Goal: Task Accomplishment & Management: Complete application form

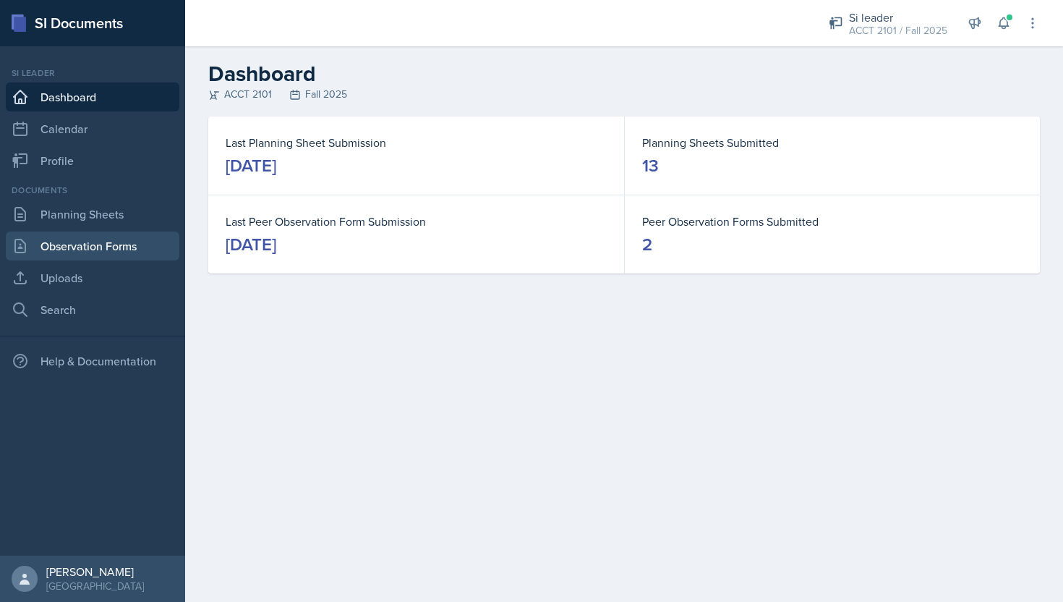
click at [126, 239] on link "Observation Forms" at bounding box center [93, 245] width 174 height 29
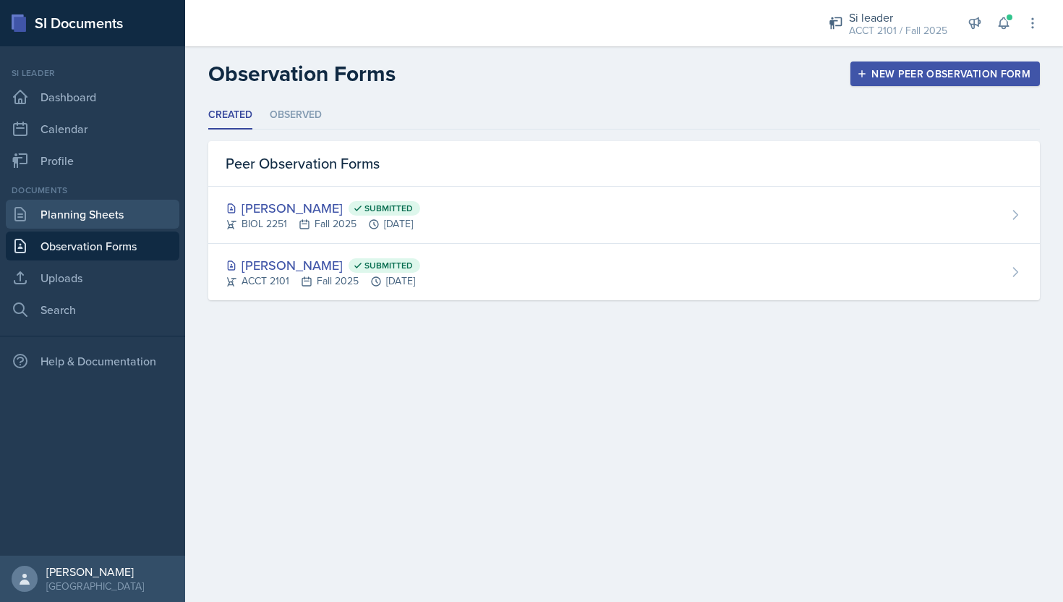
click at [122, 214] on link "Planning Sheets" at bounding box center [93, 214] width 174 height 29
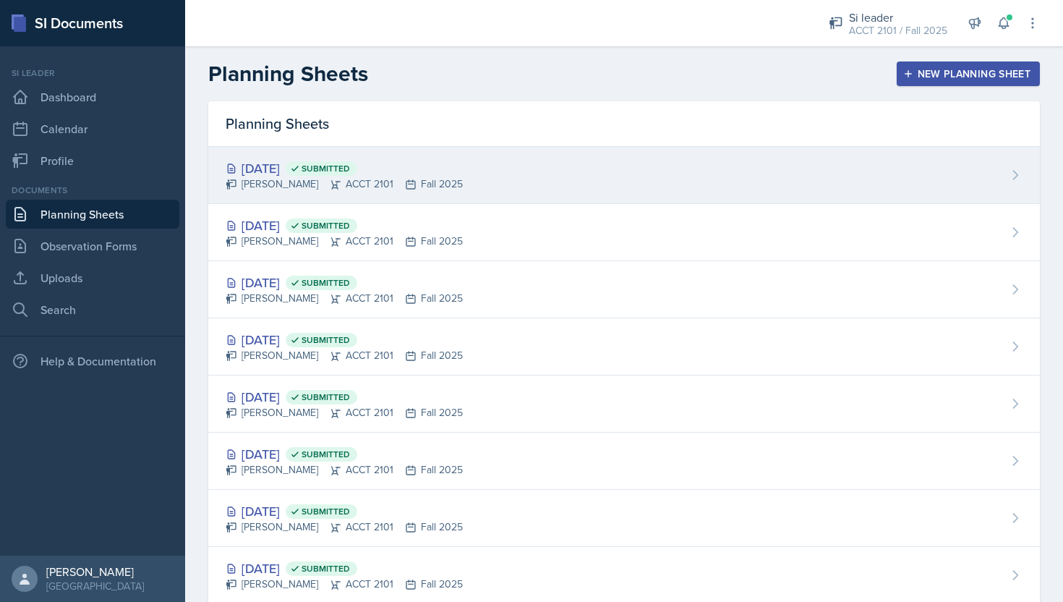
click at [365, 176] on div "[PERSON_NAME] ACCT 2101 Fall 2025" at bounding box center [344, 183] width 237 height 15
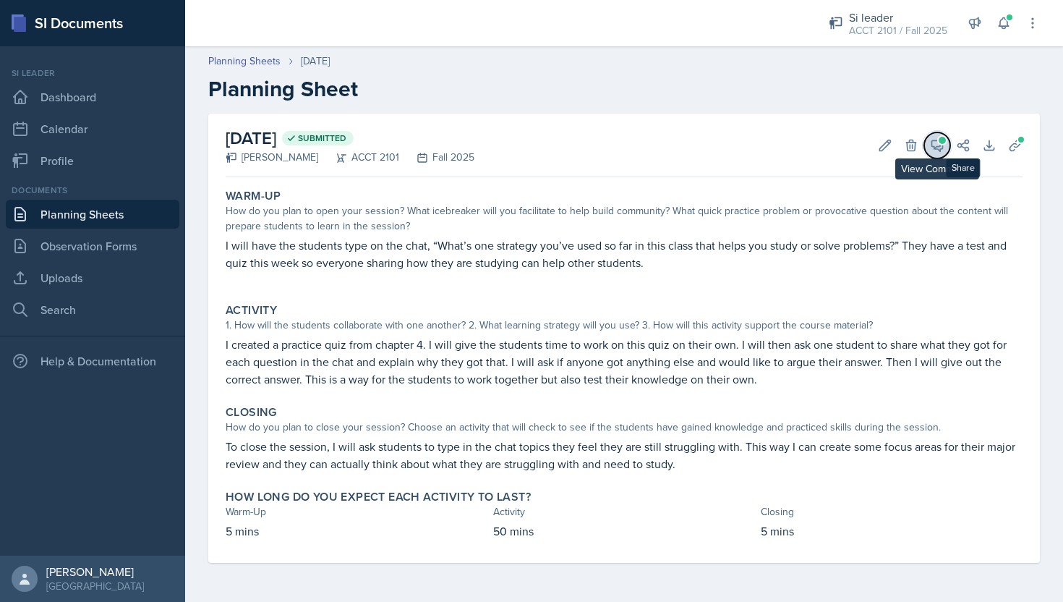
click at [940, 142] on span at bounding box center [942, 140] width 7 height 7
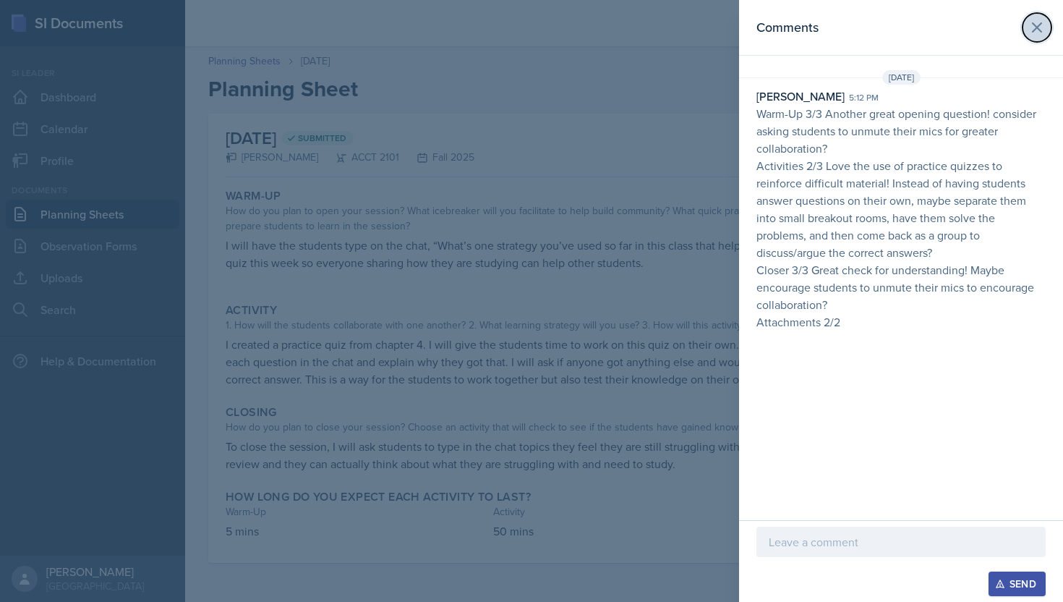
click at [1041, 29] on icon at bounding box center [1036, 27] width 17 height 17
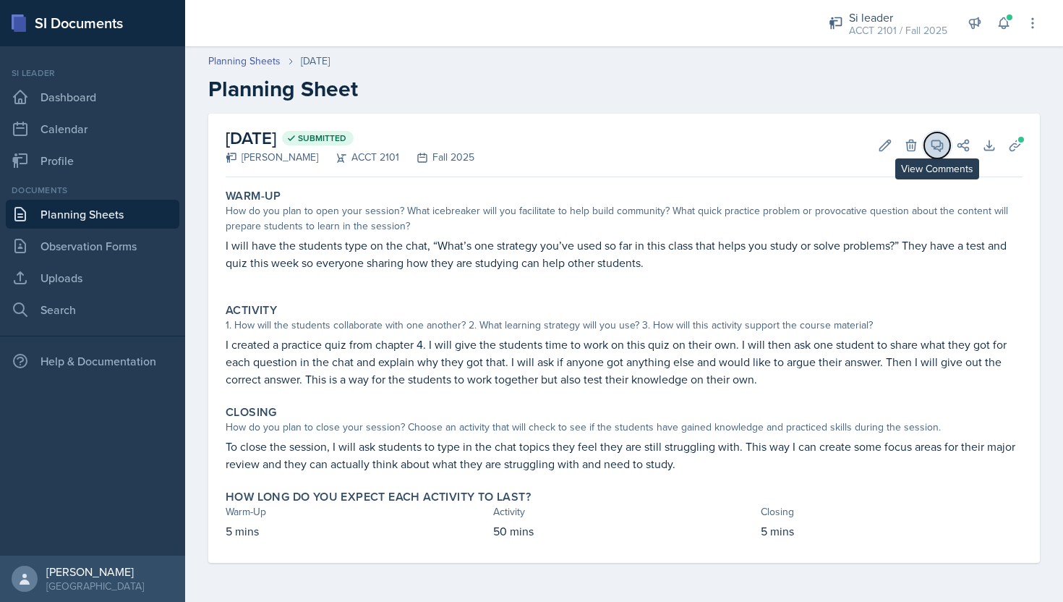
click at [932, 142] on icon at bounding box center [937, 145] width 11 height 11
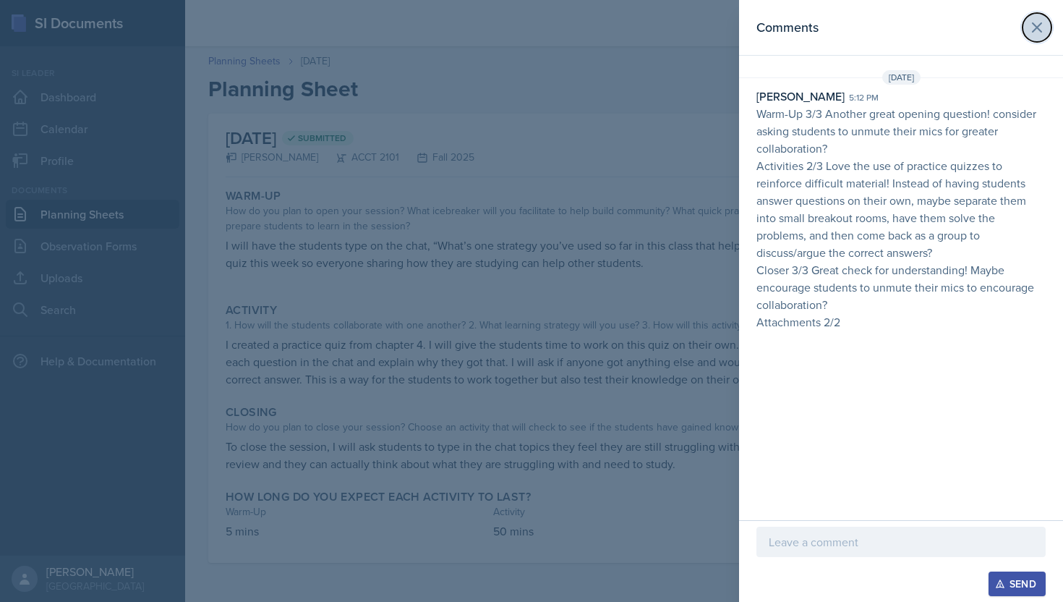
click at [1039, 28] on icon at bounding box center [1037, 27] width 9 height 9
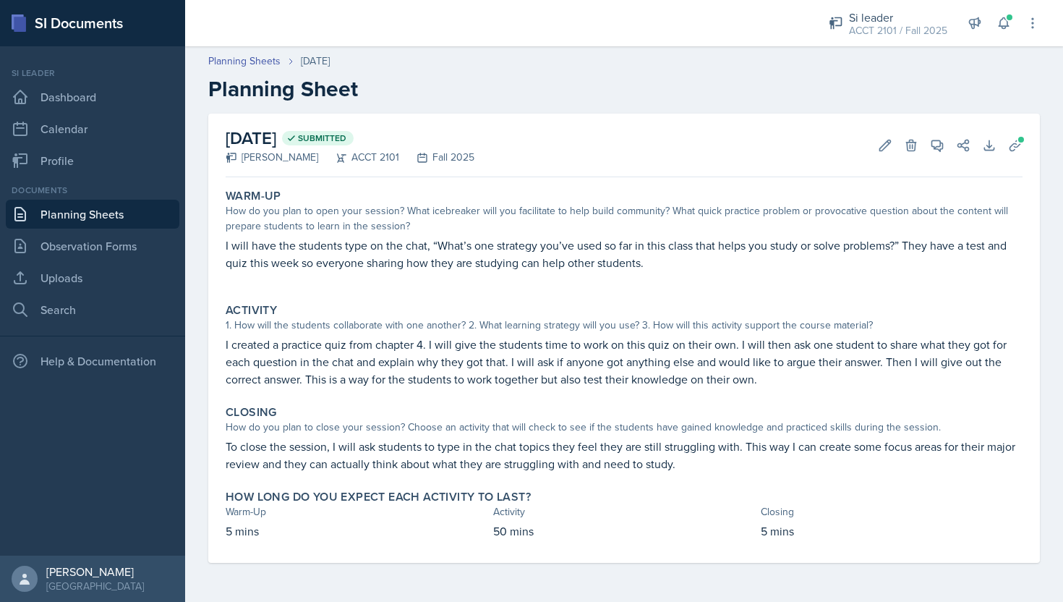
click at [136, 216] on link "Planning Sheets" at bounding box center [93, 214] width 174 height 29
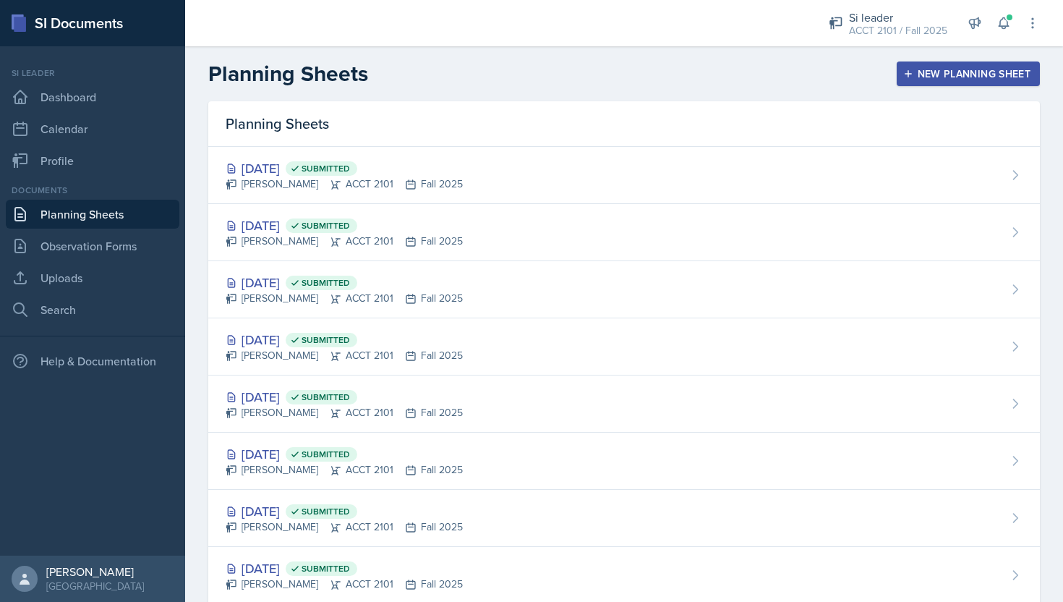
click at [975, 69] on div "New Planning Sheet" at bounding box center [968, 74] width 124 height 12
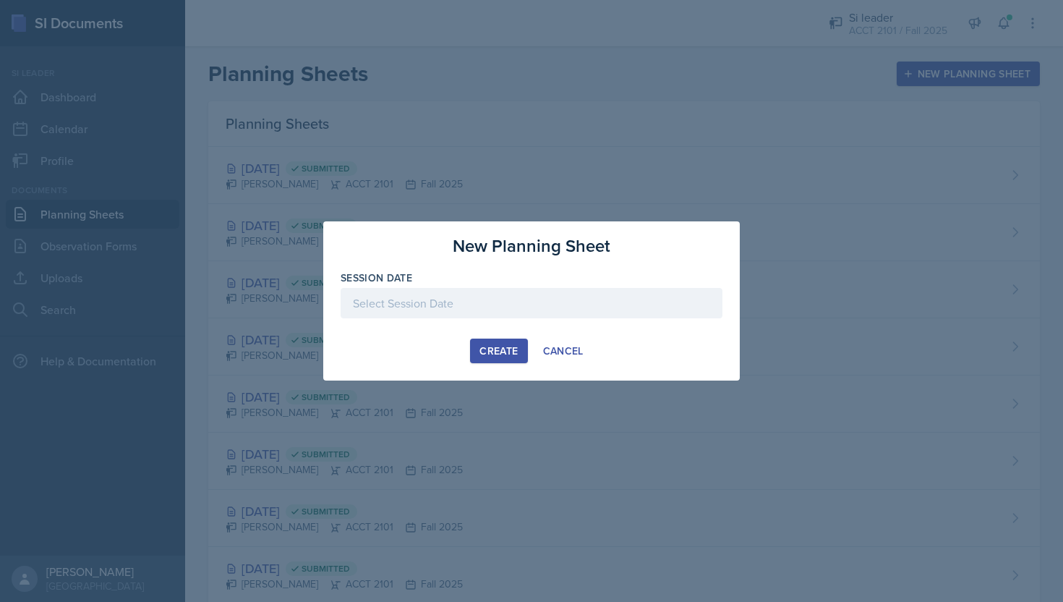
click at [582, 308] on div at bounding box center [532, 303] width 382 height 30
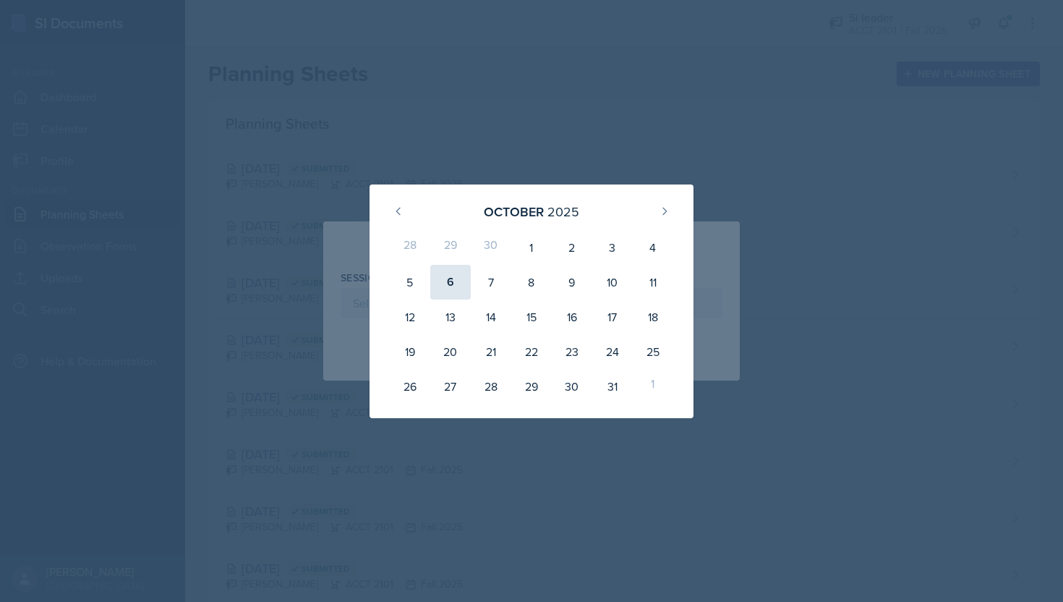
click at [449, 281] on div "6" at bounding box center [450, 282] width 41 height 35
type input "[DATE]"
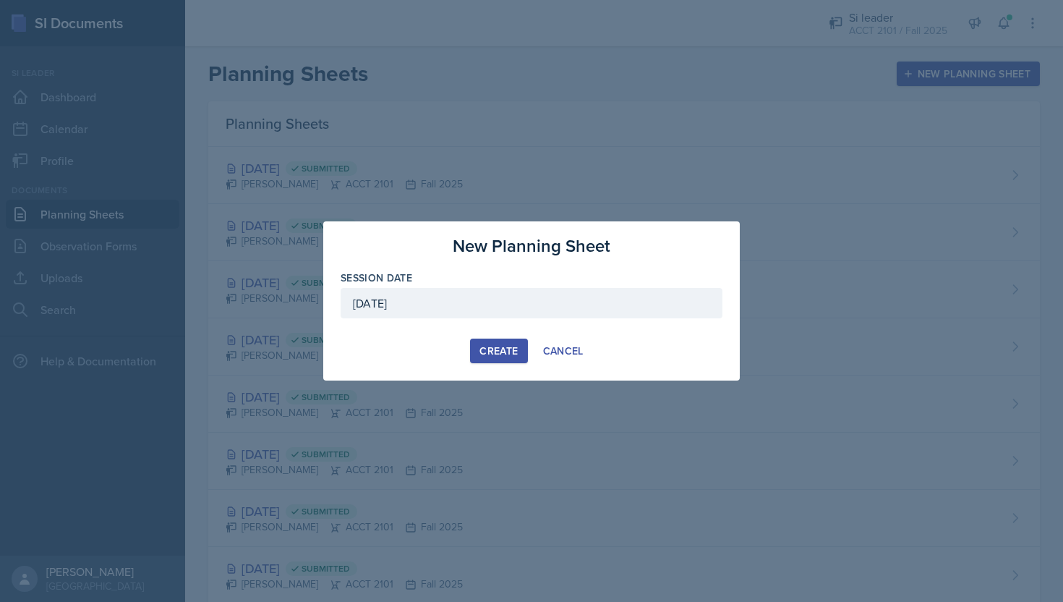
click at [506, 350] on div "Create" at bounding box center [499, 351] width 38 height 12
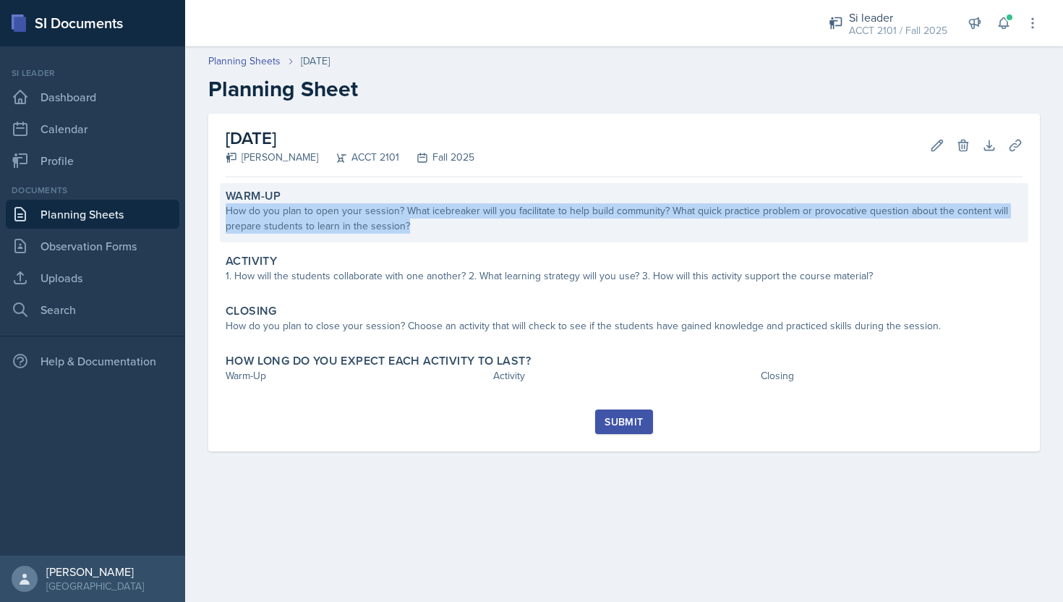
drag, startPoint x: 417, startPoint y: 226, endPoint x: 223, endPoint y: 209, distance: 194.5
click at [223, 209] on div "Warm-Up How do you plan to open your session? What icebreaker will you facilita…" at bounding box center [624, 212] width 809 height 59
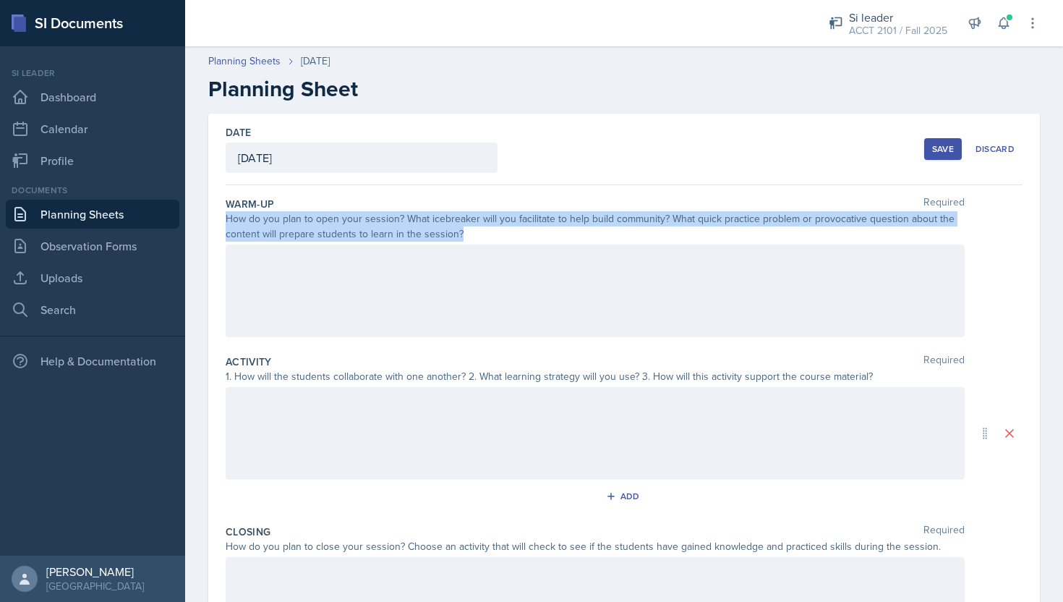
drag, startPoint x: 226, startPoint y: 219, endPoint x: 483, endPoint y: 230, distance: 257.0
click at [483, 230] on div "How do you plan to open your session? What icebreaker will you facilitate to he…" at bounding box center [595, 226] width 739 height 30
copy div "How do you plan to open your session? What icebreaker will you facilitate to he…"
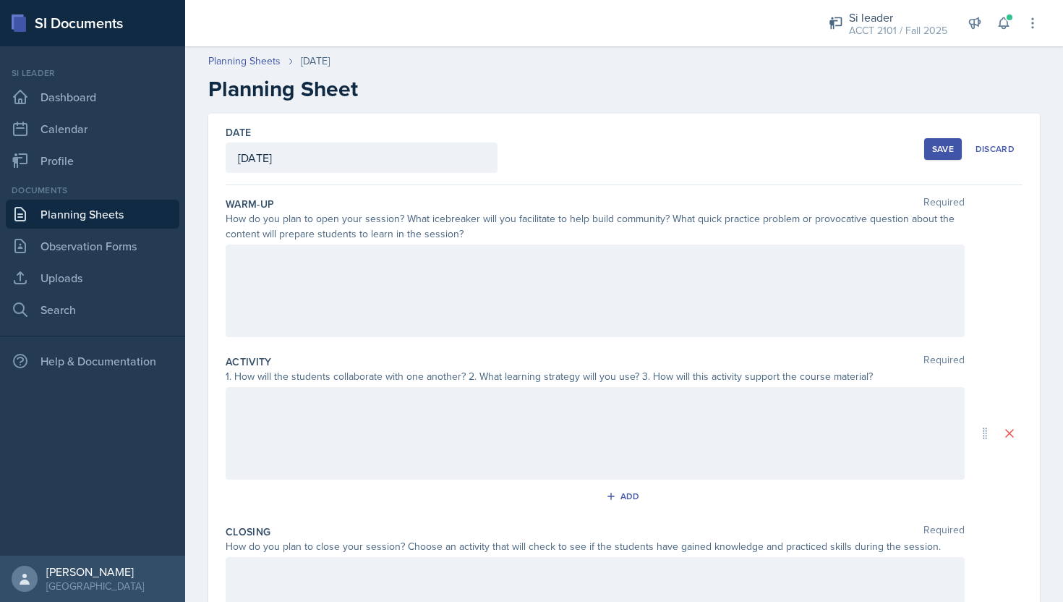
click at [385, 297] on div at bounding box center [595, 290] width 739 height 93
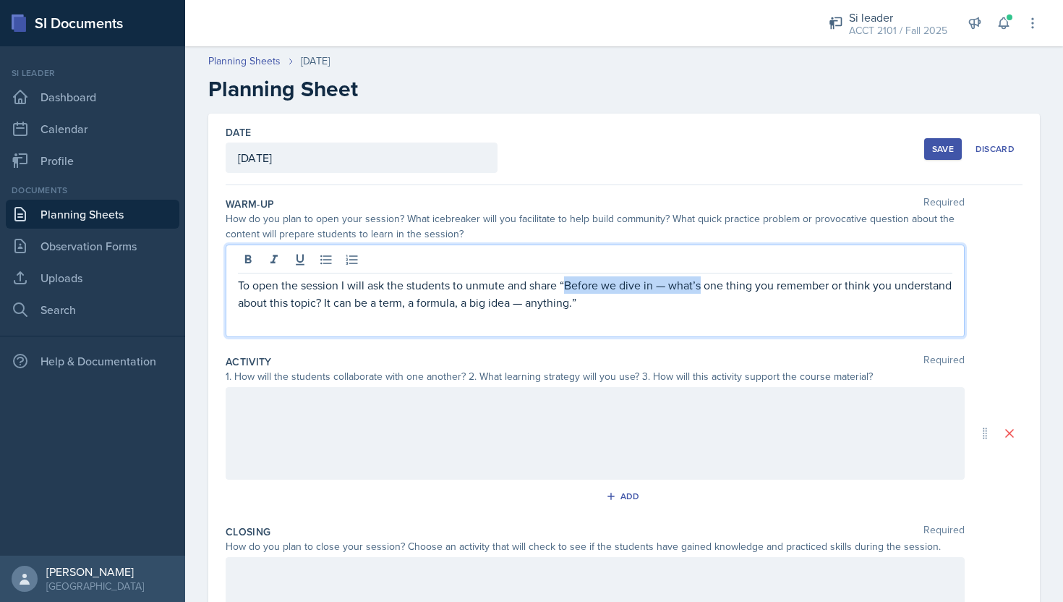
drag, startPoint x: 703, startPoint y: 288, endPoint x: 568, endPoint y: 283, distance: 135.3
click at [568, 283] on p "To open the session I will ask the students to unmute and share “Before we dive…" at bounding box center [595, 293] width 715 height 35
click at [474, 299] on p "To open the session I will ask the students to unmute and share “ one thing you…" at bounding box center [595, 293] width 715 height 35
click at [395, 302] on p "To open the session I will ask the students to unmute and share “ one thing you…" at bounding box center [595, 293] width 715 height 35
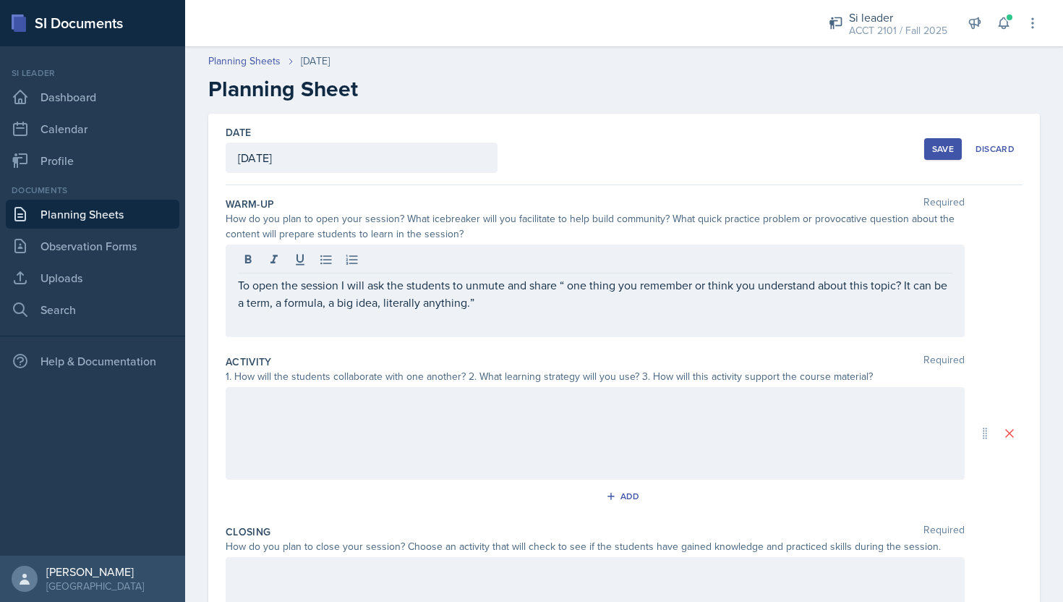
click at [495, 311] on div "To open the session I will ask the students to unmute and share “ one thing you…" at bounding box center [595, 290] width 739 height 93
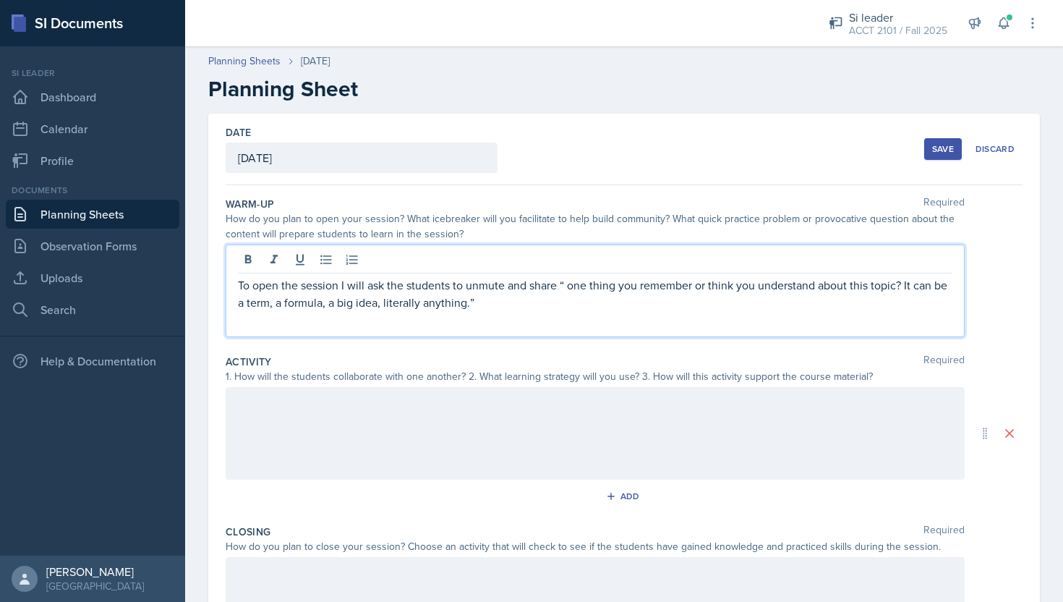
click at [486, 295] on p "To open the session I will ask the students to unmute and share “ one thing you…" at bounding box center [595, 293] width 715 height 35
click at [331, 438] on div at bounding box center [595, 433] width 739 height 93
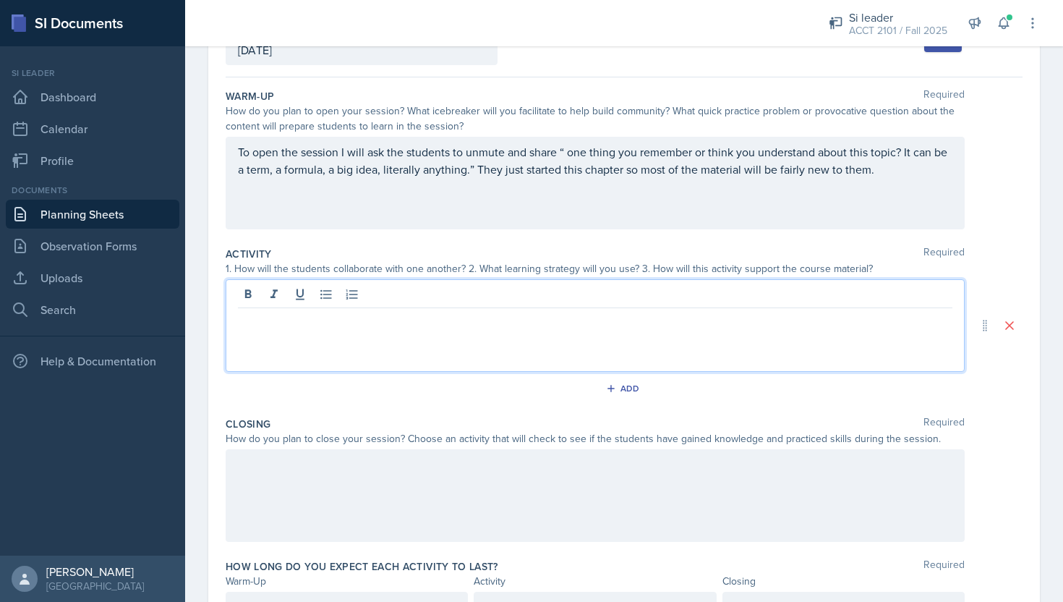
scroll to position [114, 0]
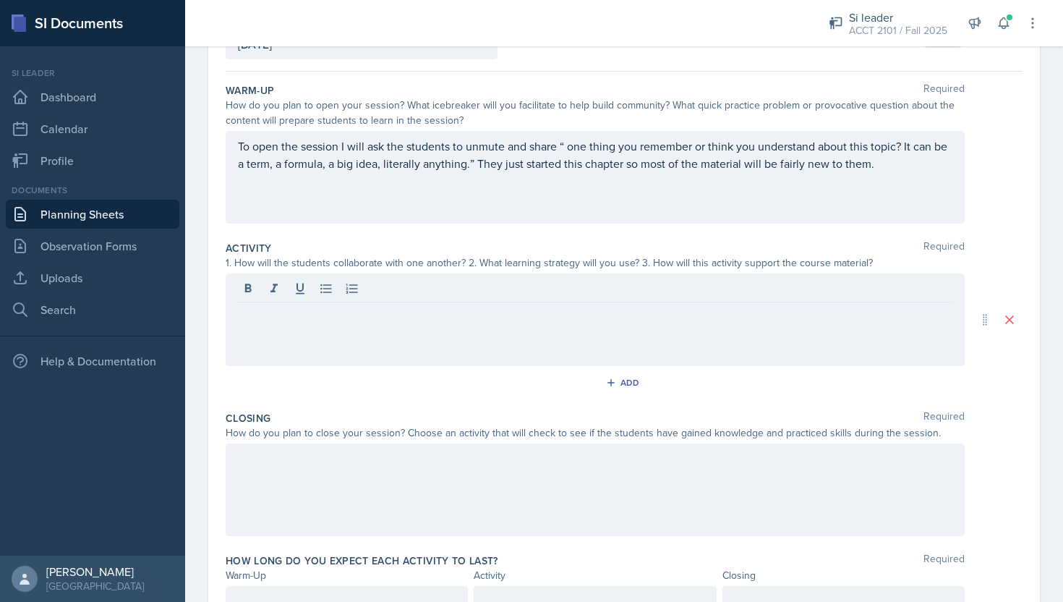
click at [511, 331] on div at bounding box center [595, 319] width 739 height 93
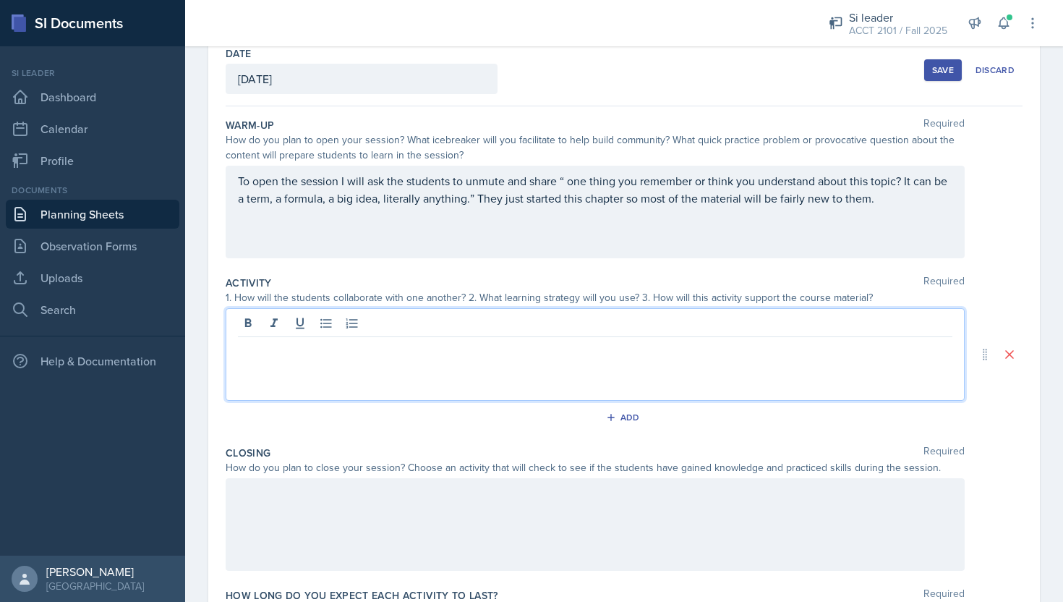
scroll to position [55, 0]
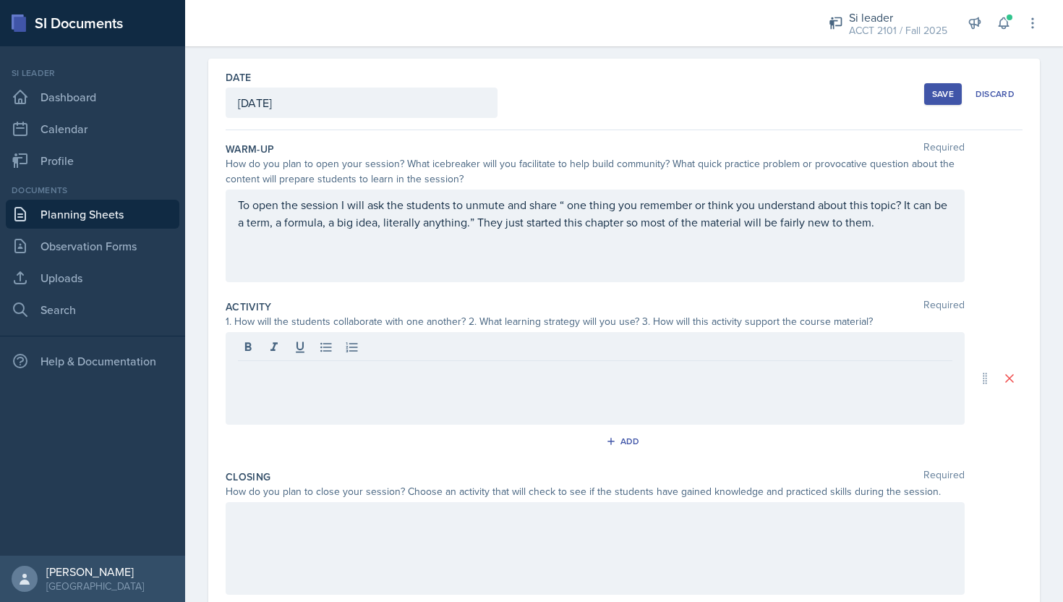
click at [946, 90] on div "Save" at bounding box center [943, 94] width 22 height 12
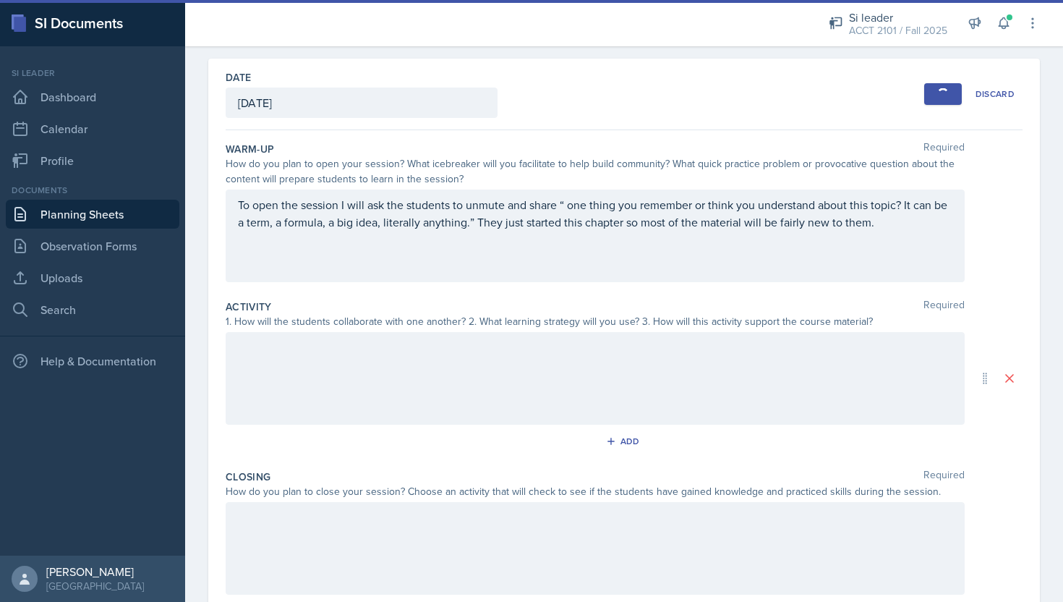
click at [368, 377] on div at bounding box center [595, 378] width 739 height 93
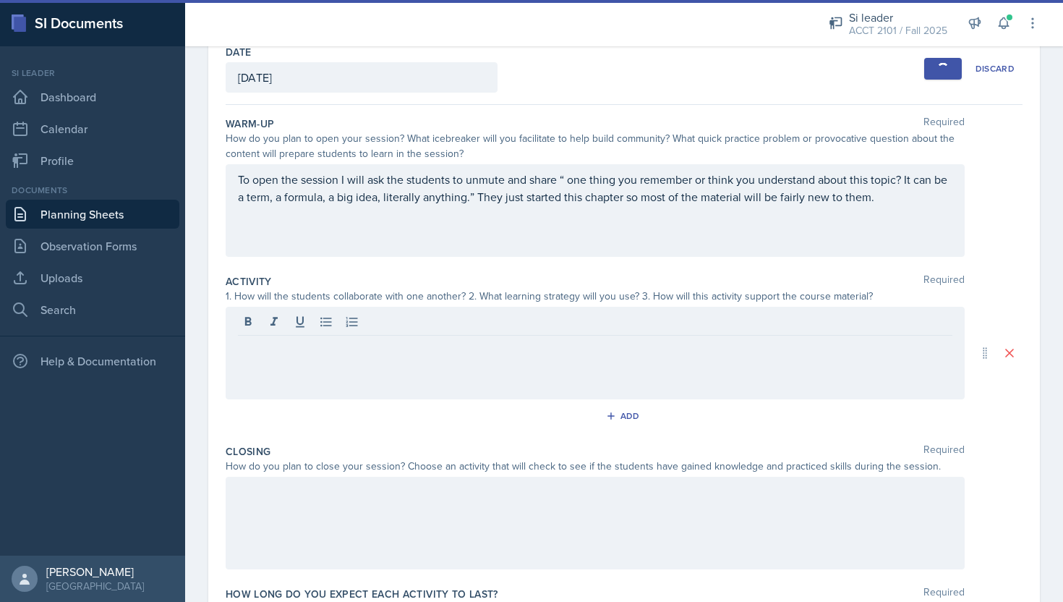
scroll to position [0, 0]
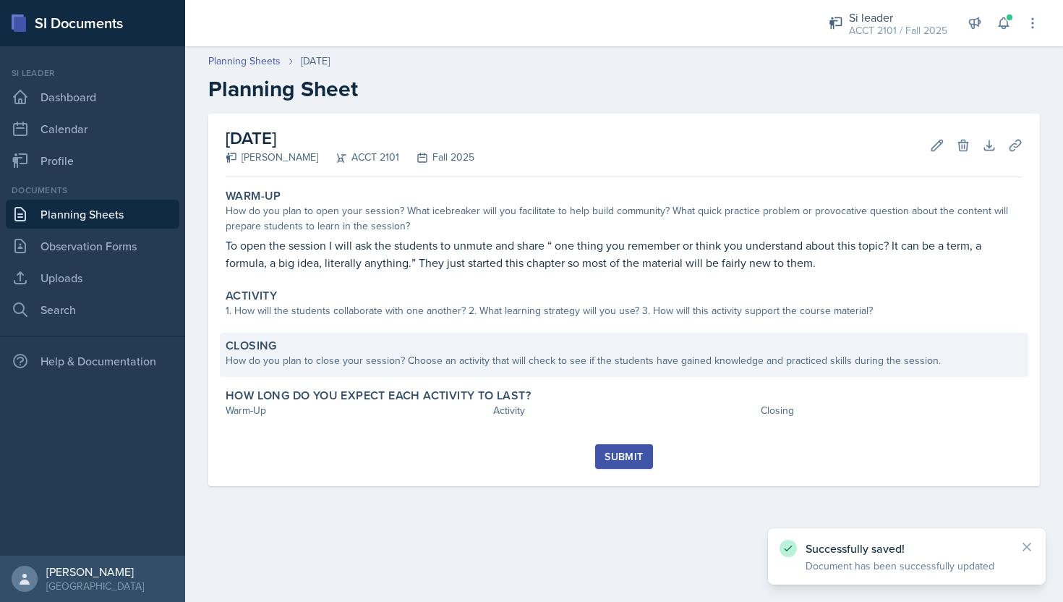
drag, startPoint x: 224, startPoint y: 295, endPoint x: 862, endPoint y: 340, distance: 639.5
click at [862, 340] on div "[DATE] [PERSON_NAME] ACCT 2101 Fall 2025 Edit Delete Download Uploads Autosavin…" at bounding box center [624, 300] width 832 height 372
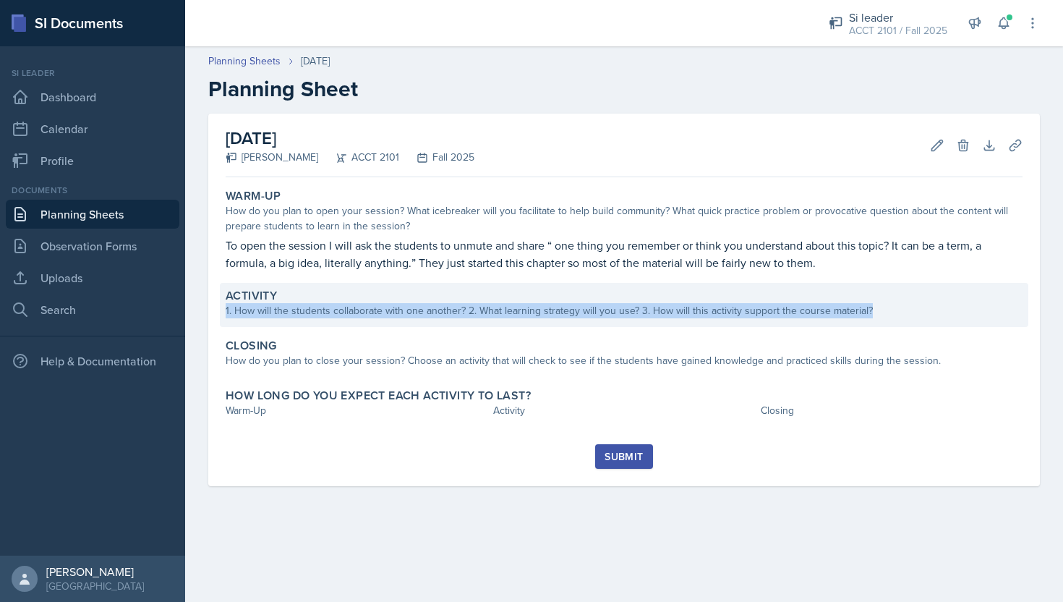
drag, startPoint x: 872, startPoint y: 309, endPoint x: 225, endPoint y: 307, distance: 647.3
click at [226, 307] on div "1. How will the students collaborate with one another? 2. What learning strateg…" at bounding box center [624, 310] width 797 height 15
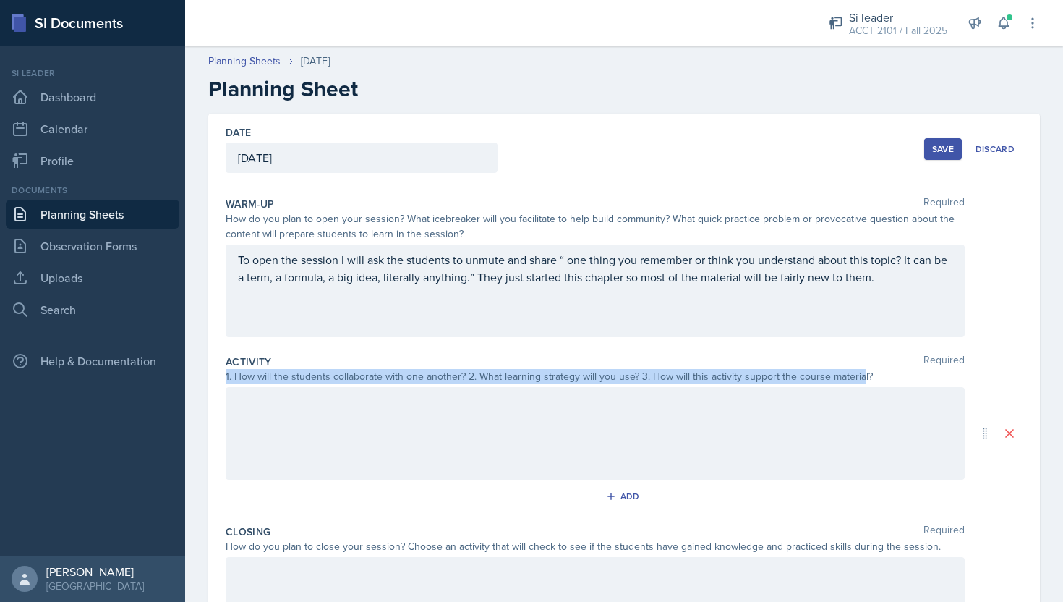
drag, startPoint x: 223, startPoint y: 377, endPoint x: 859, endPoint y: 379, distance: 636.5
click at [859, 379] on div "Date [DATE] [DATE] 28 29 30 1 2 3 4 5 6 7 8 9 10 11 12 13 14 15 16 17 18 19 20 …" at bounding box center [624, 433] width 832 height 639
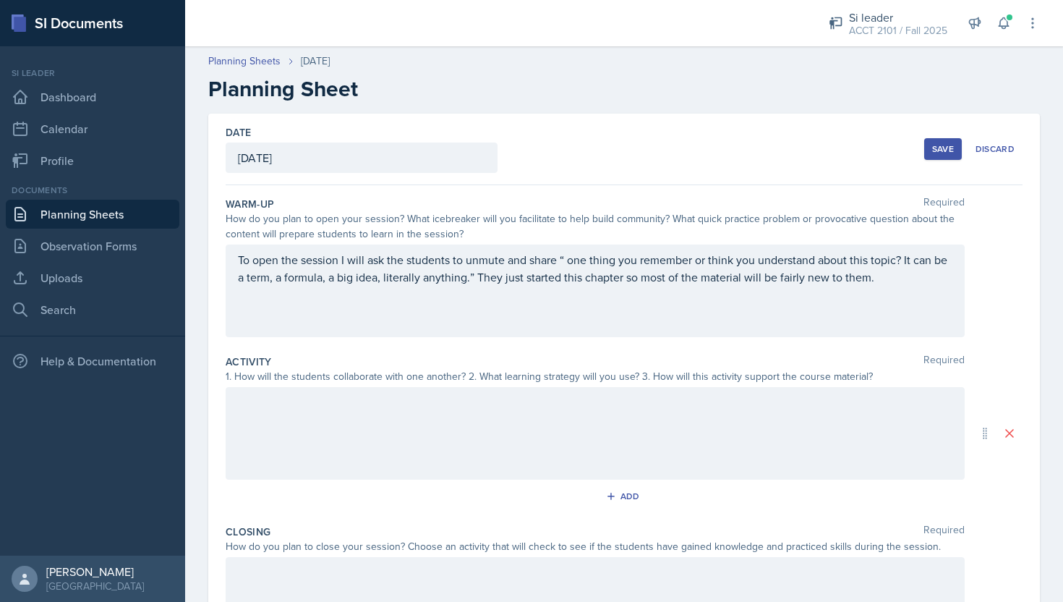
click at [869, 380] on div "1. How will the students collaborate with one another? 2. What learning strateg…" at bounding box center [595, 376] width 739 height 15
click at [875, 416] on div at bounding box center [595, 433] width 739 height 93
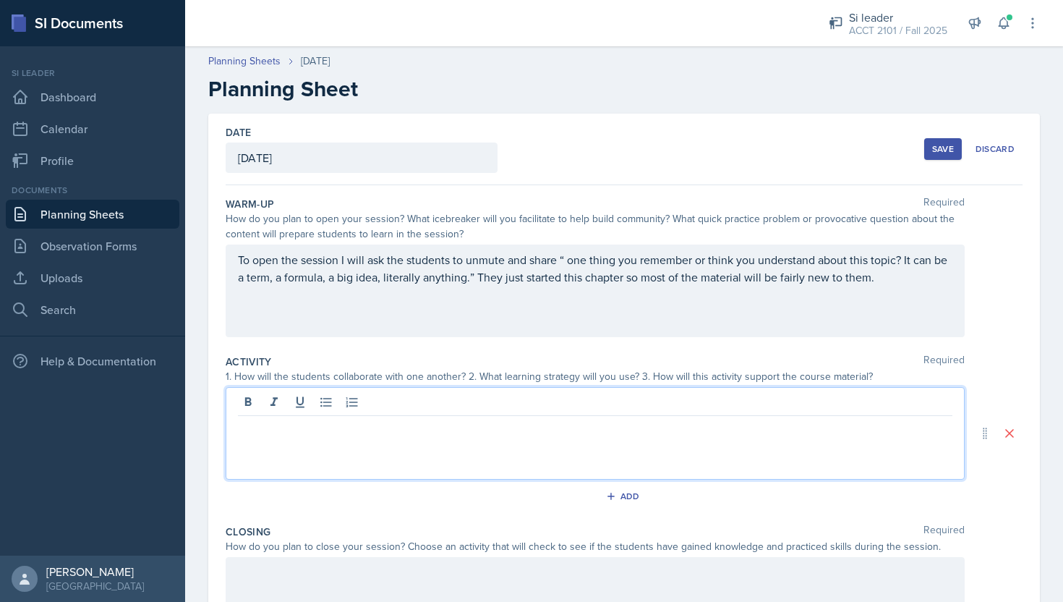
click at [427, 430] on p at bounding box center [595, 427] width 715 height 17
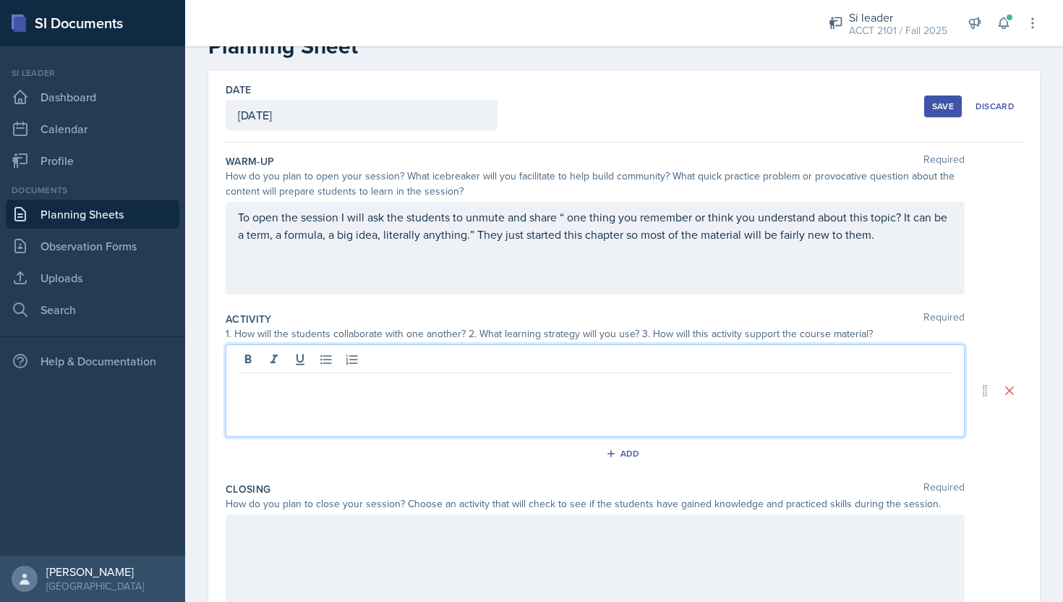
scroll to position [45, 0]
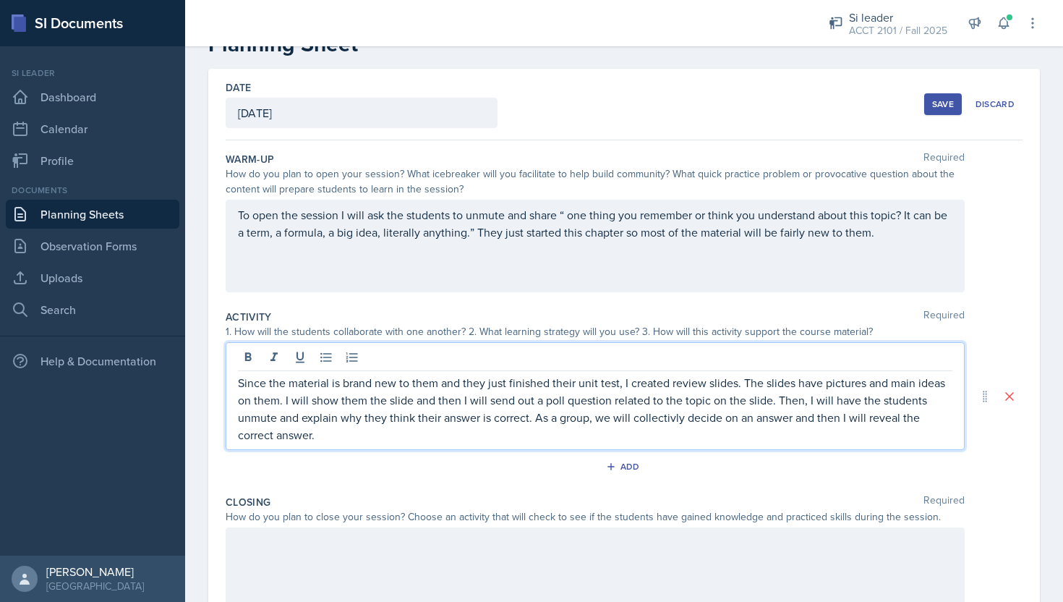
click at [665, 419] on p "Since the material is brand new to them and they just finished their unit test,…" at bounding box center [595, 408] width 715 height 69
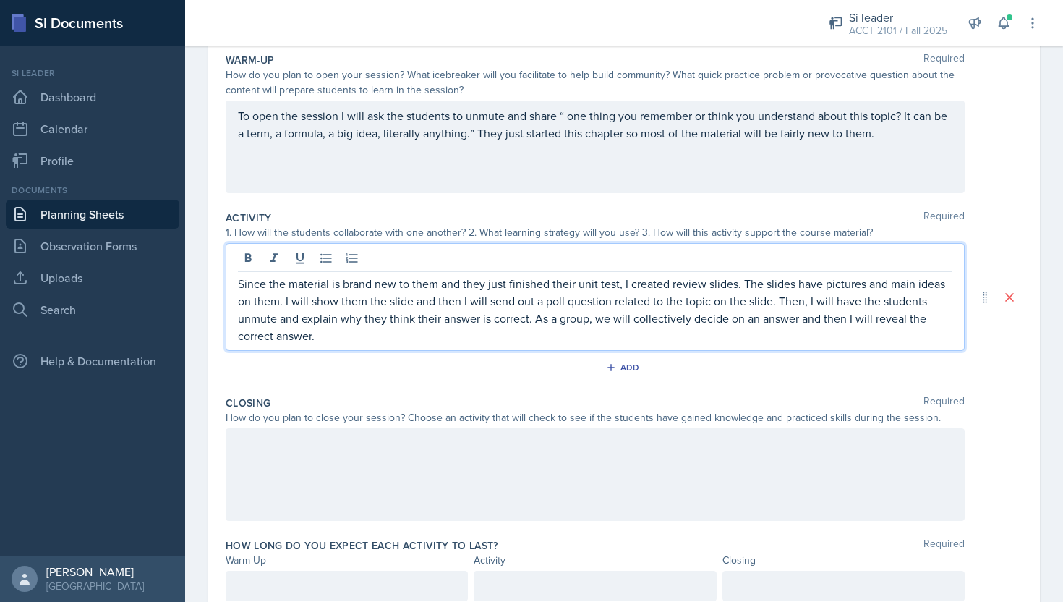
scroll to position [201, 0]
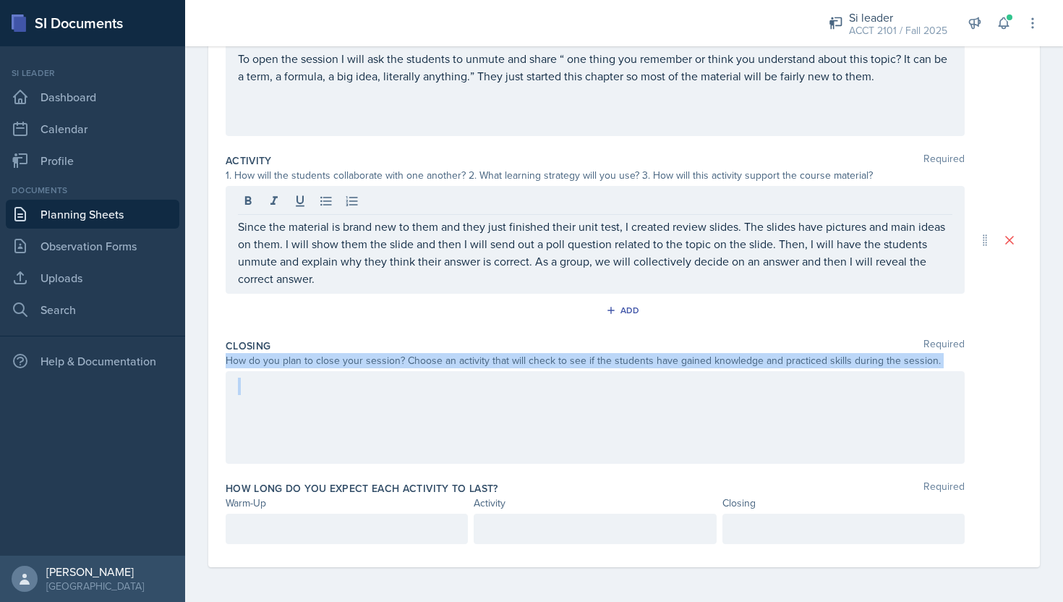
drag, startPoint x: 226, startPoint y: 359, endPoint x: 932, endPoint y: 368, distance: 706.0
click at [932, 368] on div "Closing Required How do you plan to close your session? Choose an activity that…" at bounding box center [624, 404] width 797 height 142
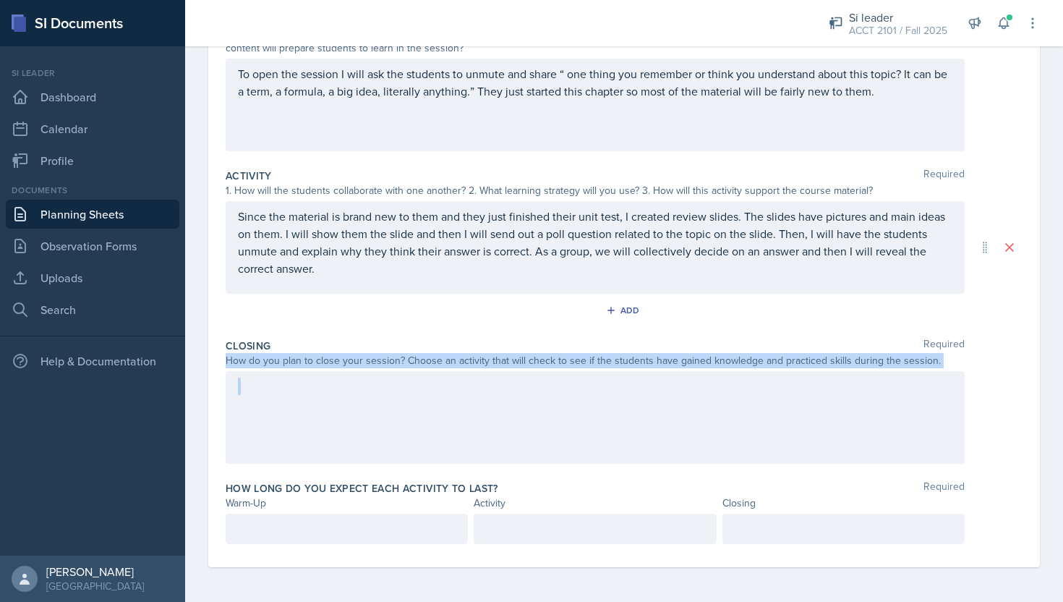
copy div "How do you plan to close your session? Choose an activity that will check to se…"
click at [451, 426] on div at bounding box center [595, 417] width 739 height 93
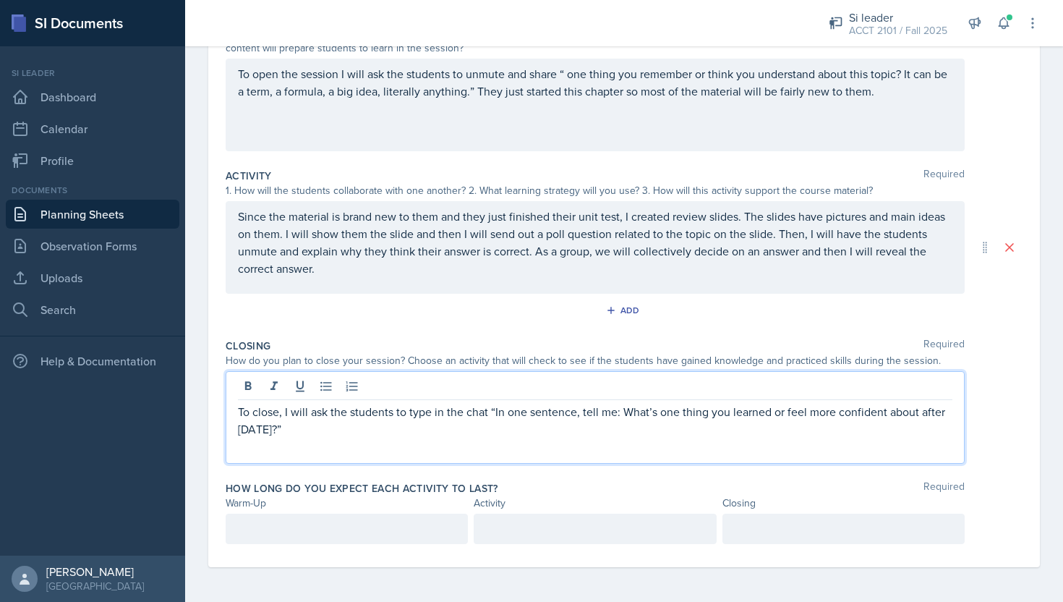
click at [495, 413] on p "To close, I will ask the students to type in the chat “In one sentence, tell me…" at bounding box center [595, 420] width 715 height 35
click at [490, 412] on p "To close, I will ask the students to type in the chat “In one sentence, tell me…" at bounding box center [595, 420] width 715 height 35
click at [521, 433] on p "To close, I will ask the students to type in the chat the answer to this prompt…" at bounding box center [595, 420] width 715 height 35
click at [753, 413] on p "To close, I will ask the students to type in the chat the answer to this prompt…" at bounding box center [595, 420] width 715 height 35
click at [715, 417] on p "To close, I will ask the students to type in the chat the answer to this prompt…" at bounding box center [595, 420] width 715 height 35
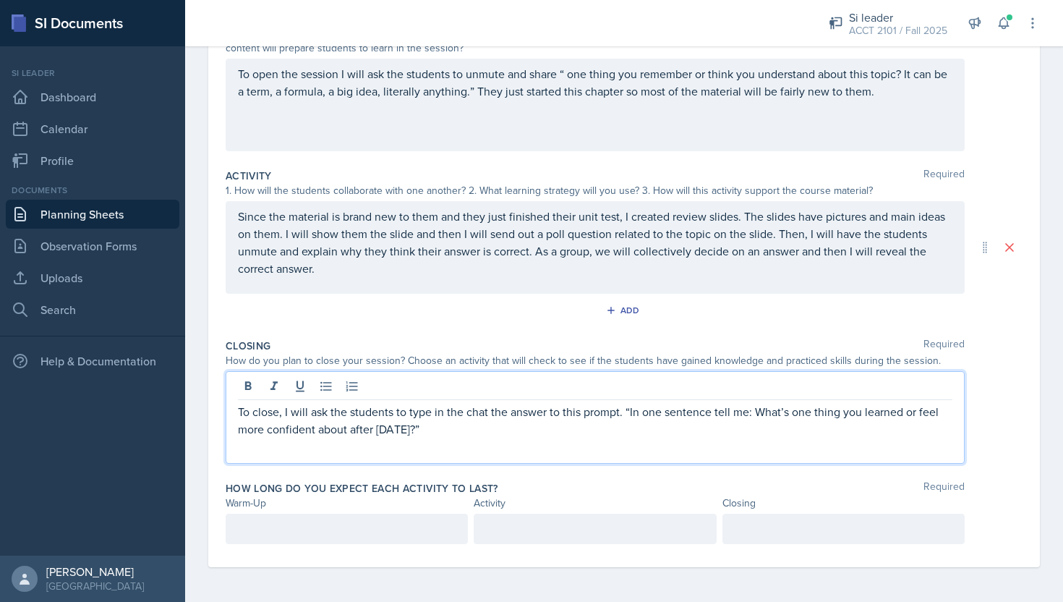
click at [754, 412] on p "To close, I will ask the students to type in the chat the answer to this prompt…" at bounding box center [595, 420] width 715 height 35
click at [768, 443] on div "To close, I will ask the students to type in the chat the answer to this prompt…" at bounding box center [595, 417] width 739 height 93
click at [731, 430] on p "To close, I will ask the students to type in the chat the answer to this prompt…" at bounding box center [595, 420] width 715 height 35
click at [532, 430] on p "To close, I will ask the students to type in the chat the answer to this prompt…" at bounding box center [595, 420] width 715 height 35
click at [264, 446] on p "To close, I will ask the students to type in the chat the answer to this prompt…" at bounding box center [595, 429] width 715 height 52
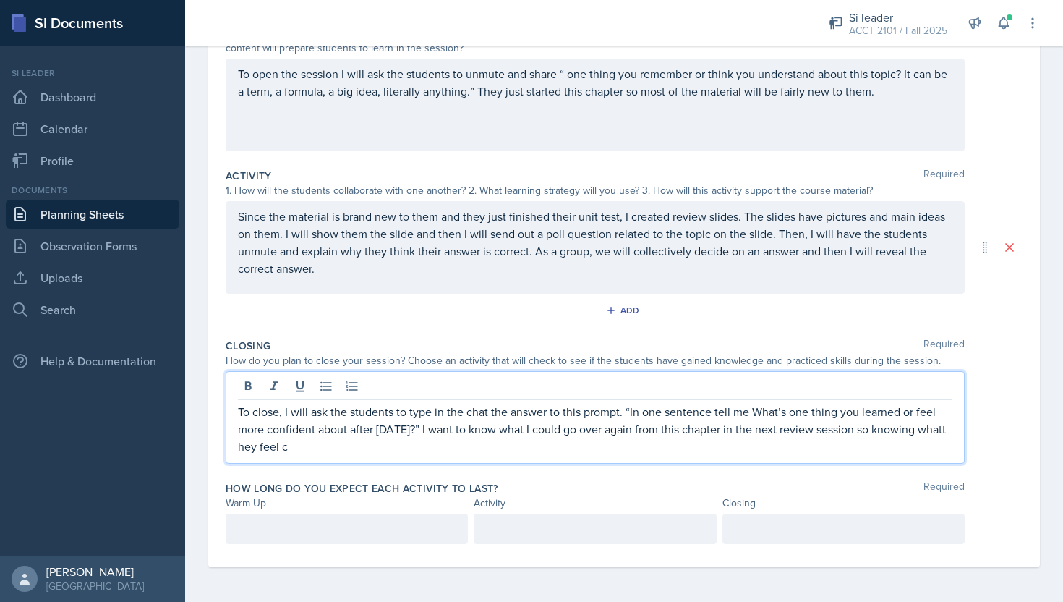
click at [334, 447] on p "To close, I will ask the students to type in the chat the answer to this prompt…" at bounding box center [595, 429] width 715 height 52
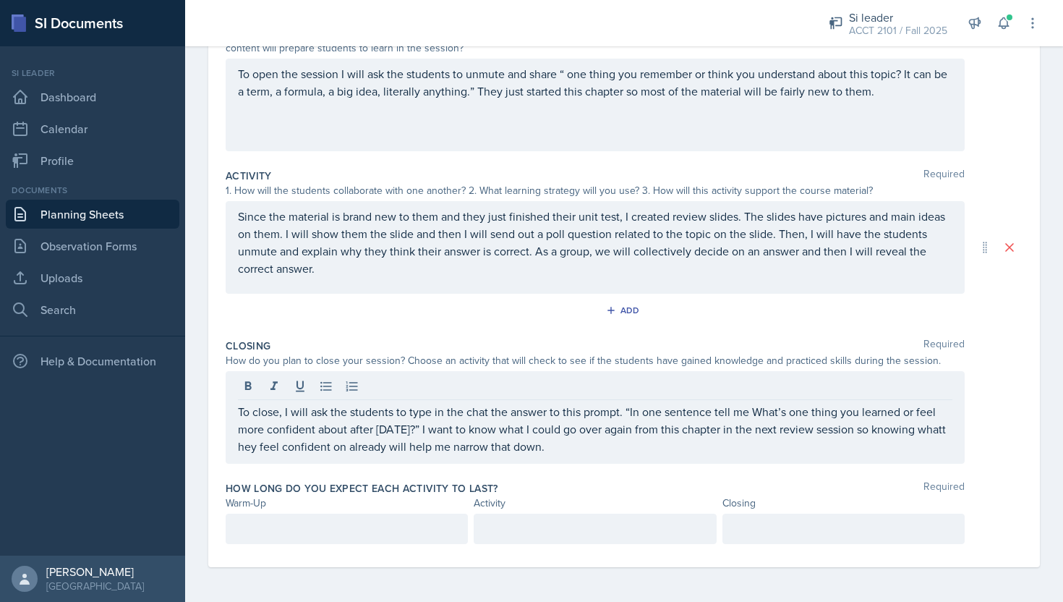
click at [267, 548] on div "How long do you expect each activity to last? Required Warm-Up Activity Closing" at bounding box center [624, 515] width 797 height 80
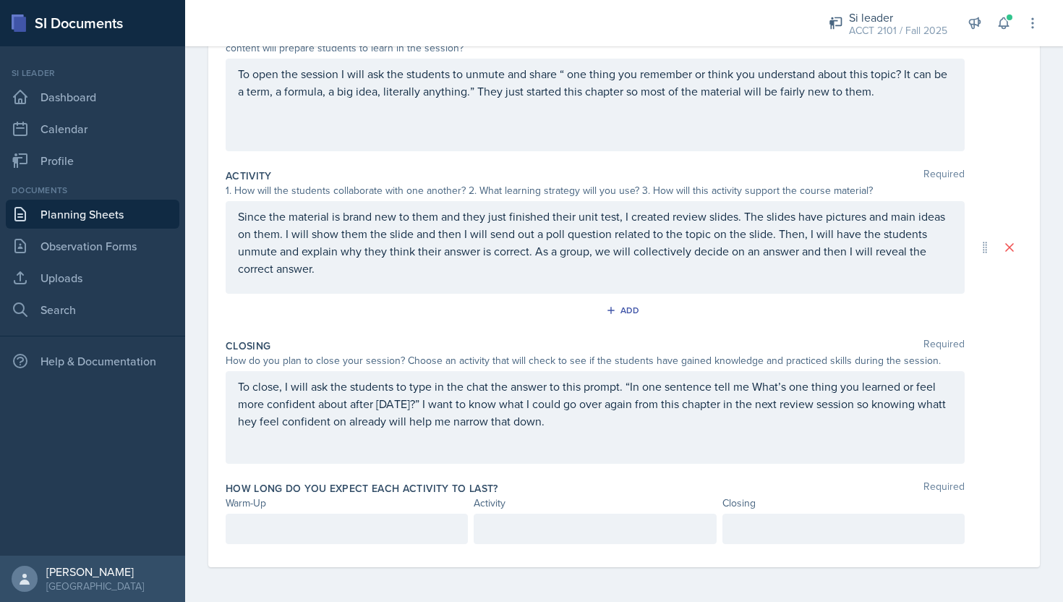
click at [264, 533] on div at bounding box center [347, 529] width 242 height 30
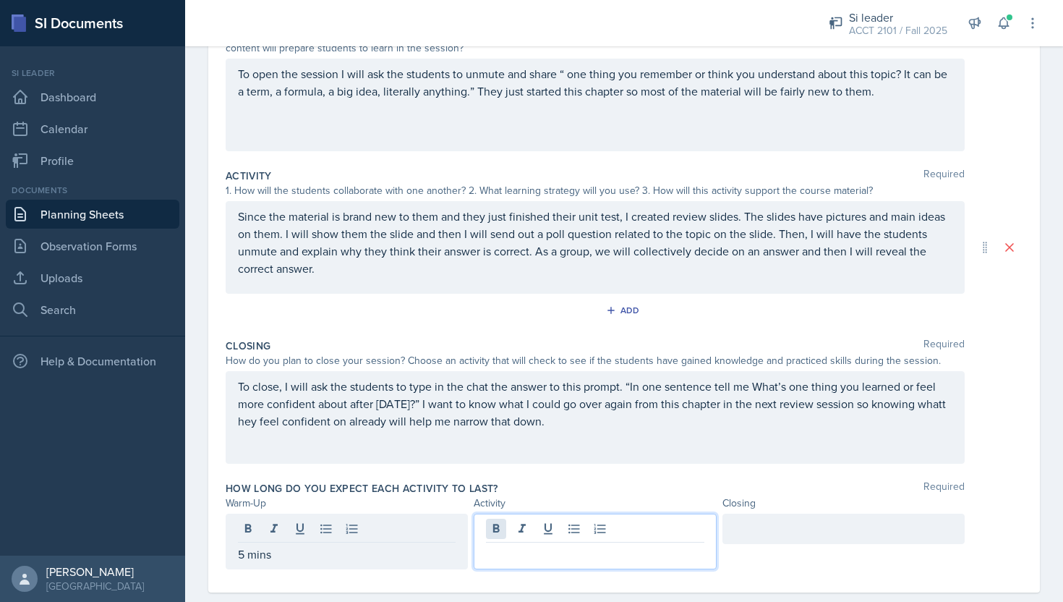
click at [493, 522] on div at bounding box center [595, 542] width 242 height 56
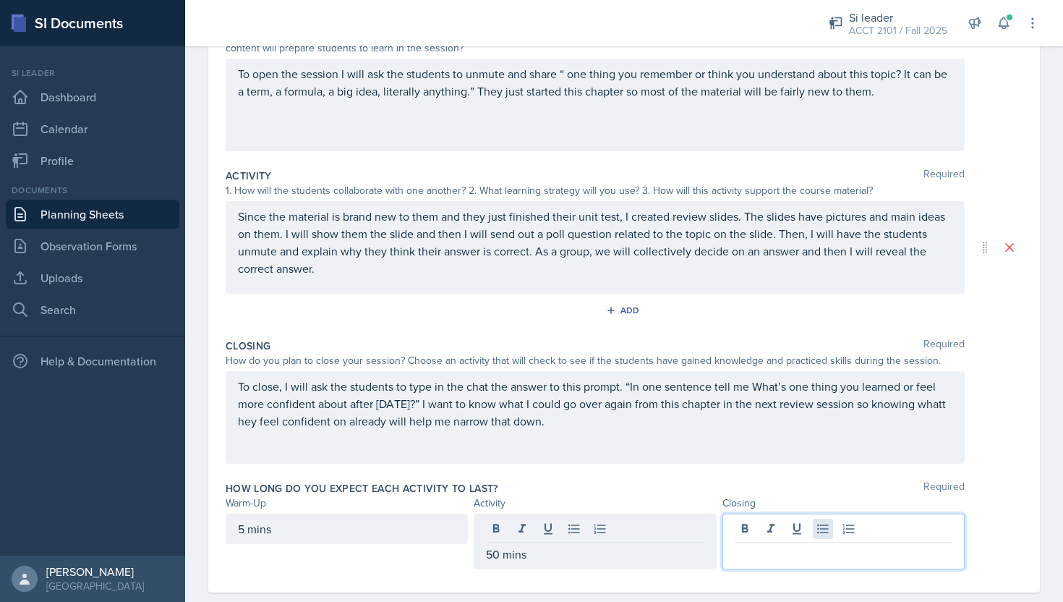
click at [819, 524] on div at bounding box center [844, 542] width 242 height 56
click at [770, 467] on div "Closing Required How do you plan to close your session? Choose an activity that…" at bounding box center [624, 404] width 797 height 142
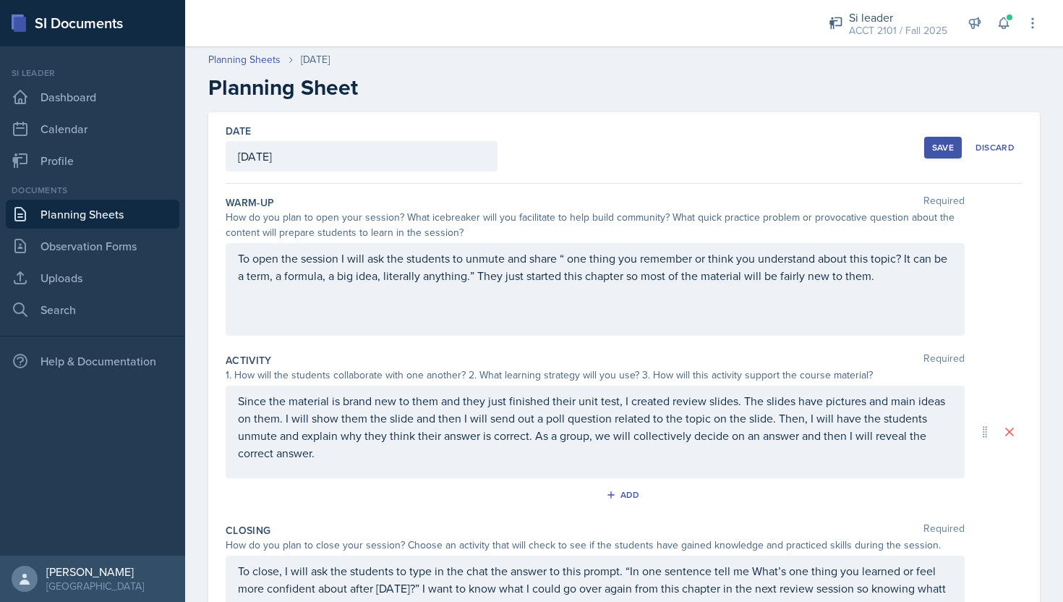
scroll to position [0, 0]
click at [935, 150] on div "Save" at bounding box center [943, 149] width 22 height 12
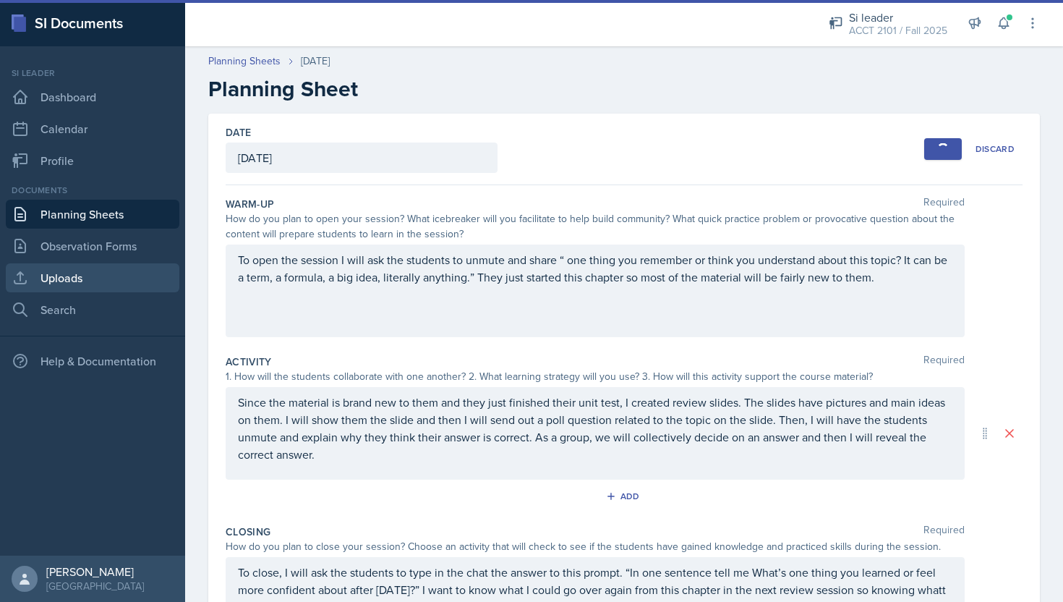
click at [61, 287] on link "Uploads" at bounding box center [93, 277] width 174 height 29
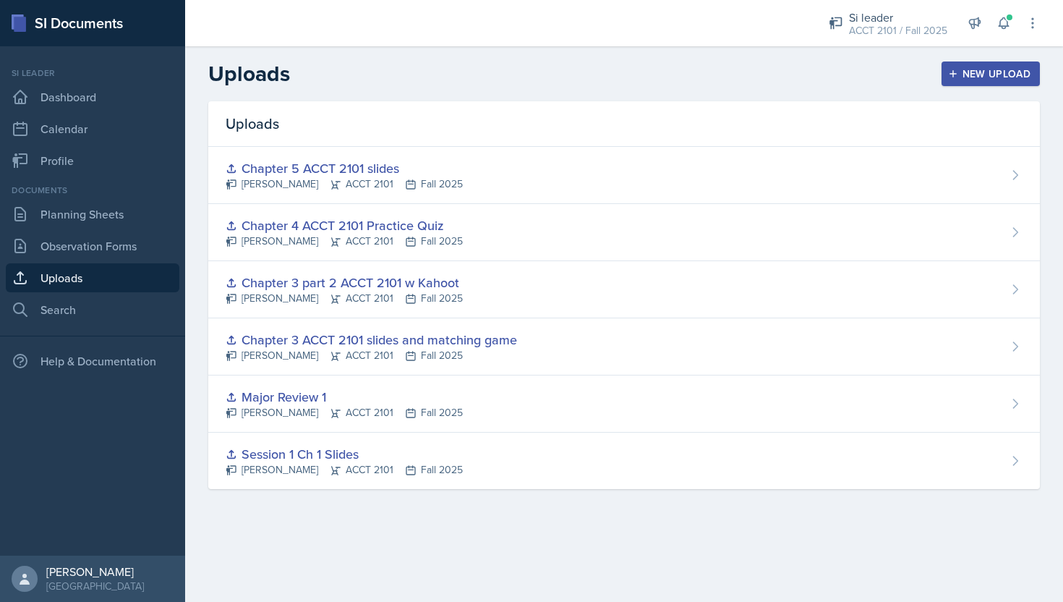
click at [1005, 74] on div "New Upload" at bounding box center [991, 74] width 80 height 12
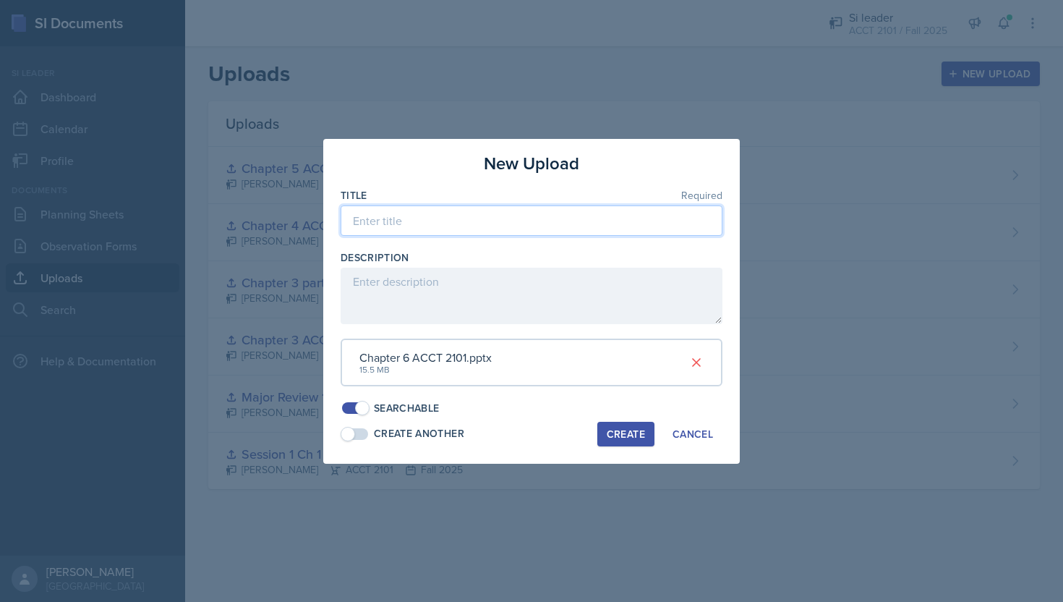
click at [488, 224] on input at bounding box center [532, 220] width 382 height 30
type input "Chapter 6 ACCT 2101 slides"
click at [630, 430] on div "Create" at bounding box center [626, 434] width 38 height 12
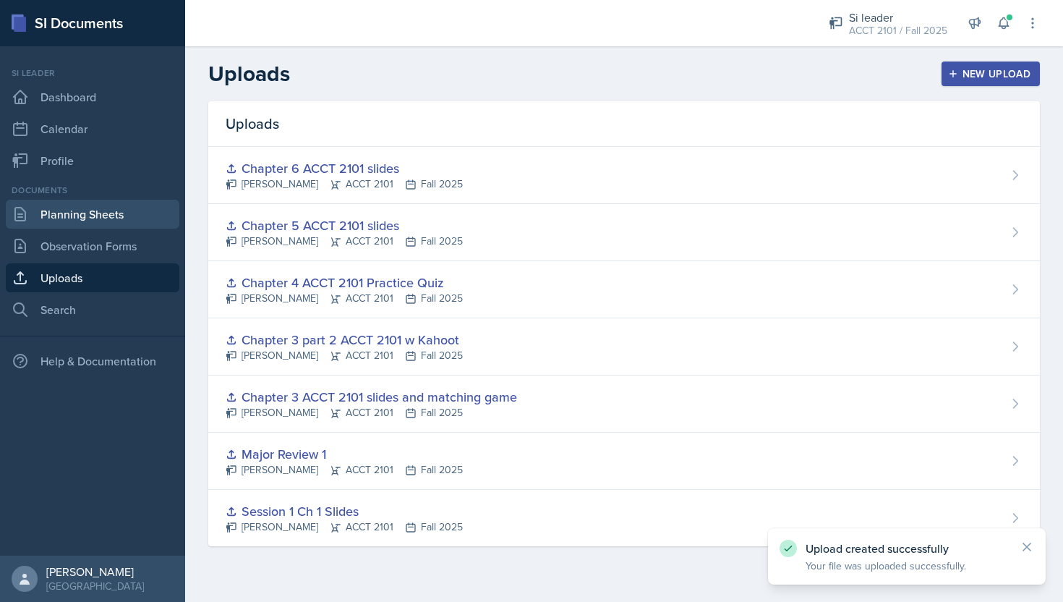
click at [123, 216] on link "Planning Sheets" at bounding box center [93, 214] width 174 height 29
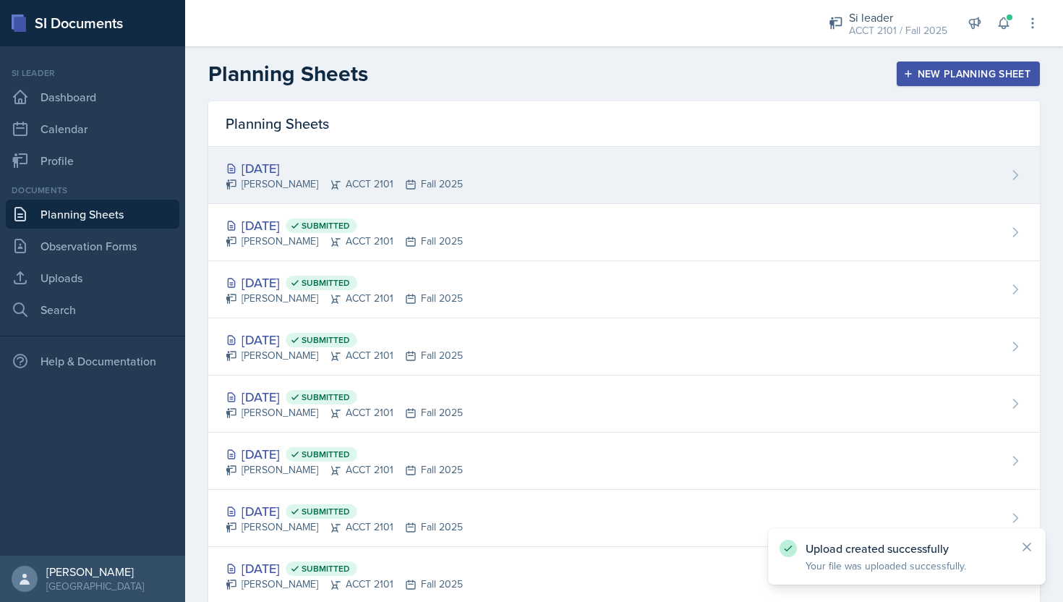
click at [514, 156] on div "[DATE] [PERSON_NAME] ACCT 2101 Fall 2025" at bounding box center [624, 175] width 832 height 57
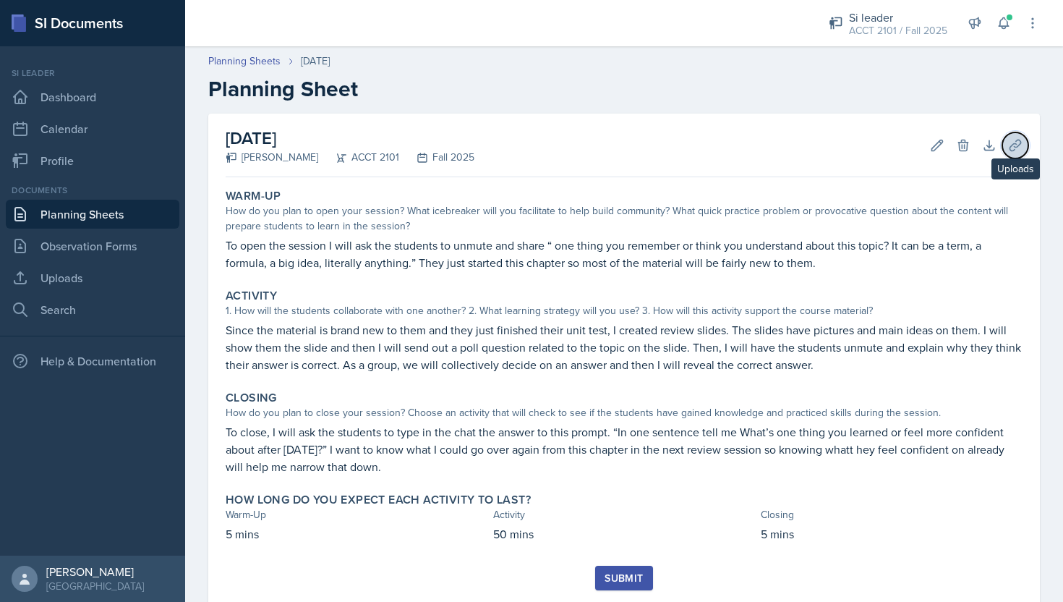
click at [1026, 142] on button "Uploads" at bounding box center [1015, 145] width 26 height 26
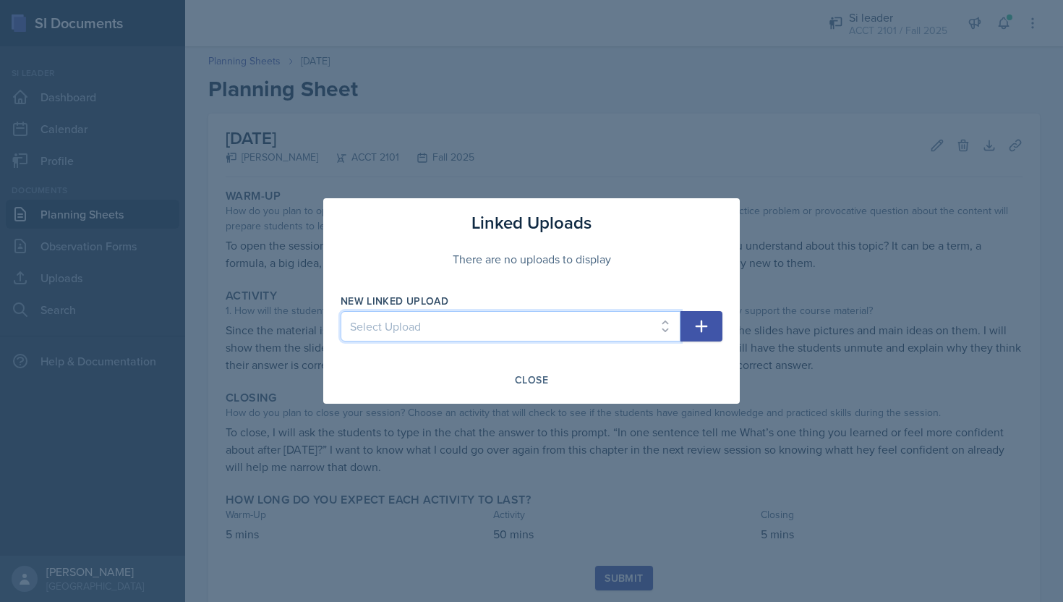
click at [667, 318] on select "Select Upload Session 1 Ch 1 Slides Major Review 1 Chapter 3 ACCT 2101 slides a…" at bounding box center [511, 326] width 340 height 30
select select "50ac904d-ebf2-43c2-9cd2-03ed76022ef1"
click at [695, 325] on icon "button" at bounding box center [701, 326] width 17 height 17
select select
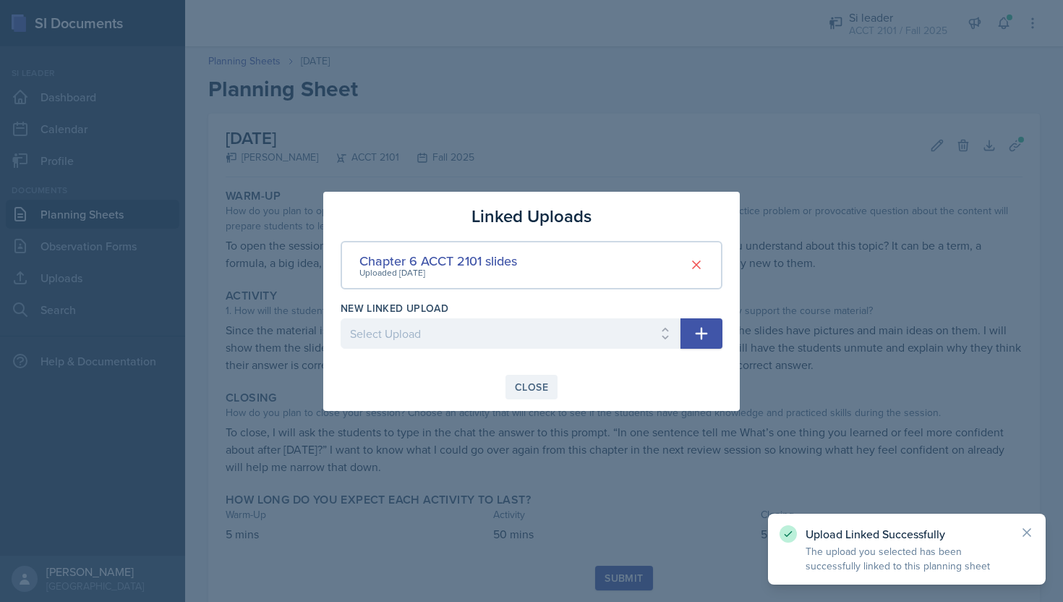
click at [534, 394] on button "Close" at bounding box center [532, 387] width 52 height 25
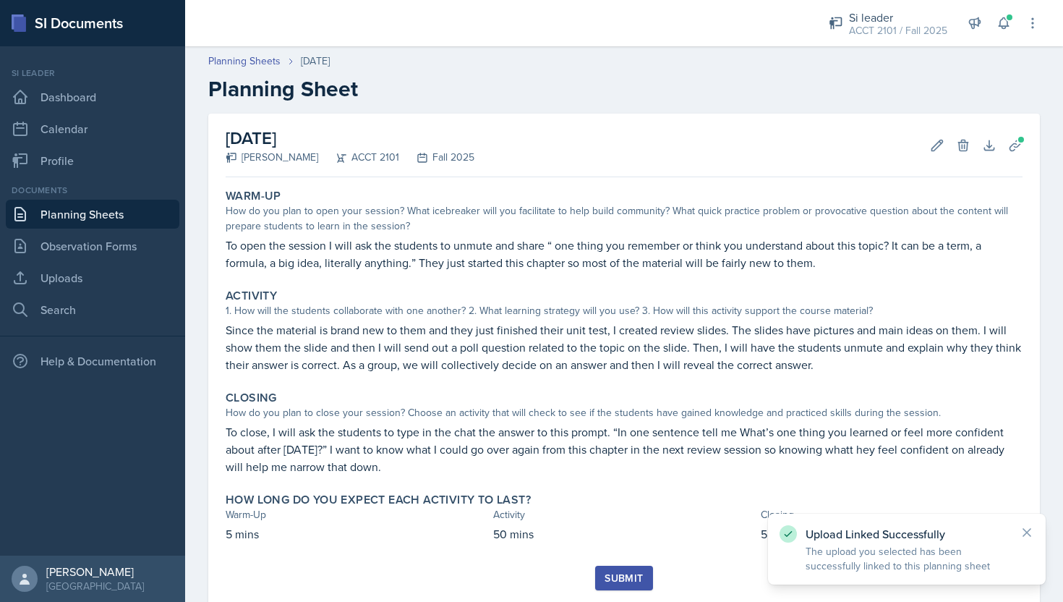
click at [626, 582] on div "Submit" at bounding box center [624, 578] width 38 height 12
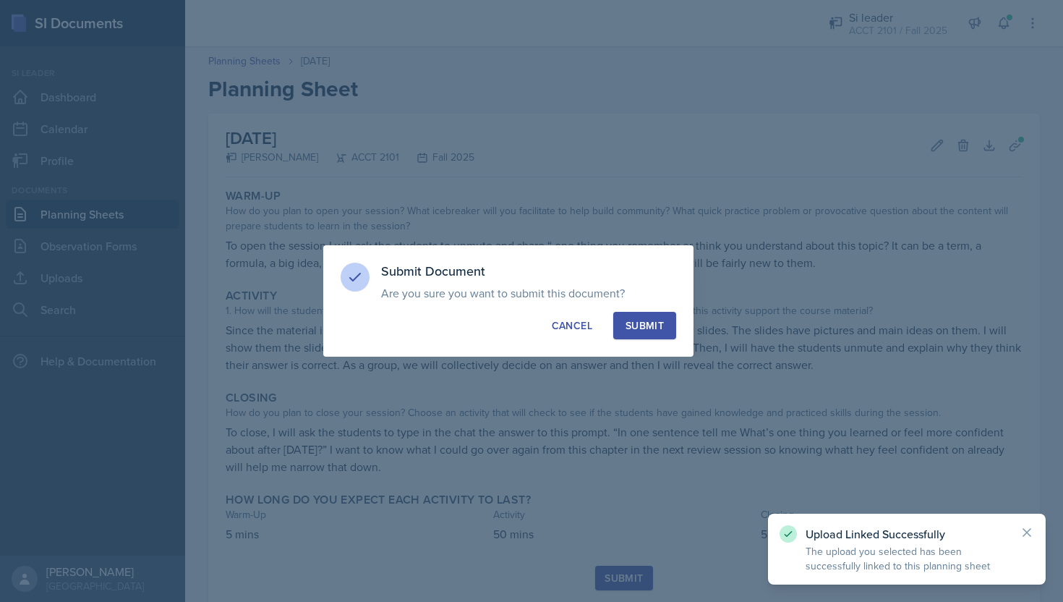
click at [664, 318] on button "Submit" at bounding box center [644, 325] width 63 height 27
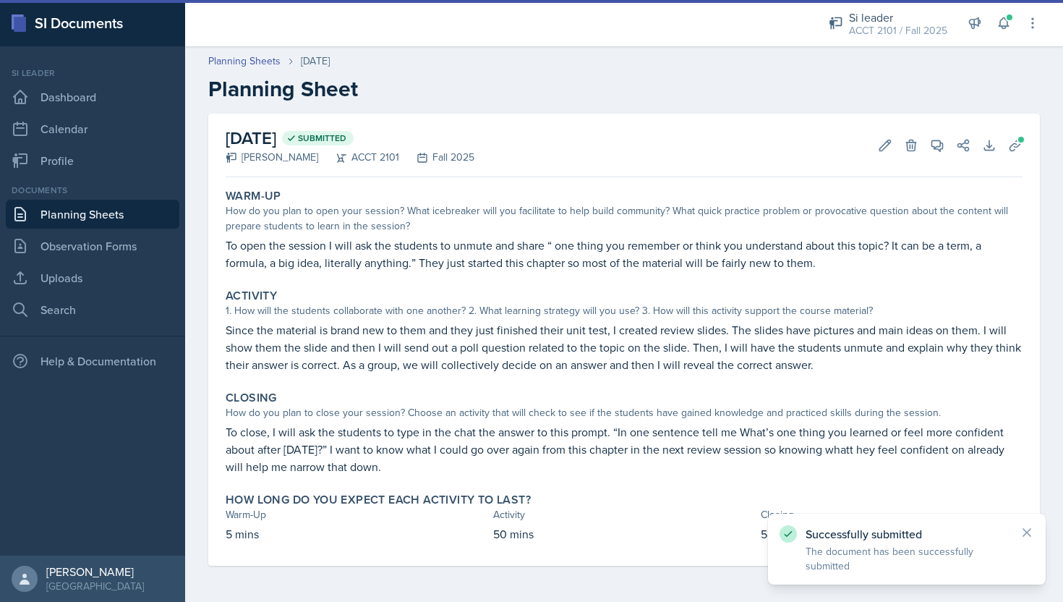
click at [51, 216] on link "Planning Sheets" at bounding box center [93, 214] width 174 height 29
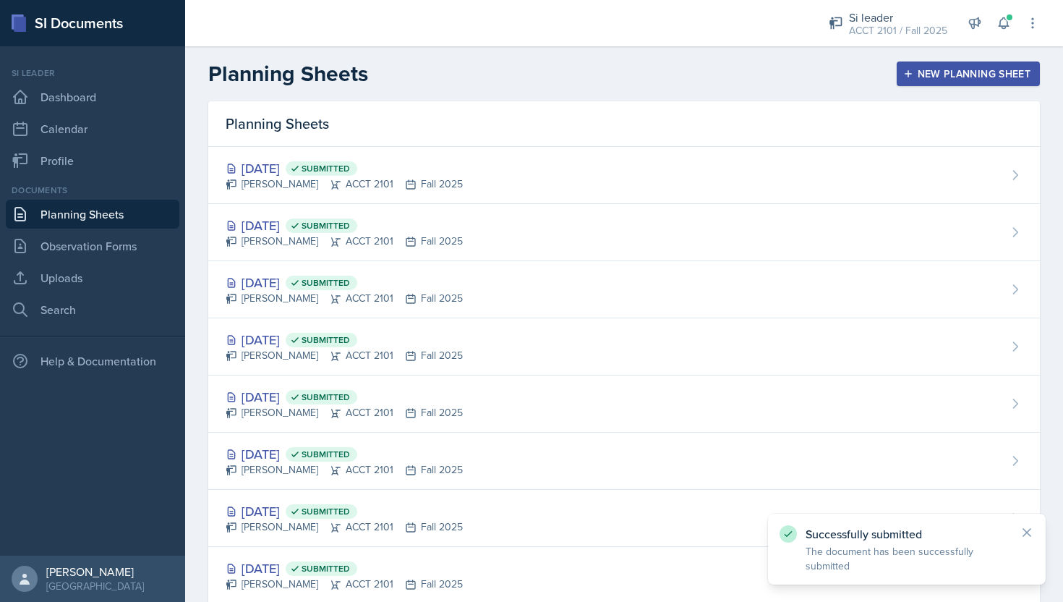
click at [908, 77] on icon "button" at bounding box center [908, 74] width 10 height 10
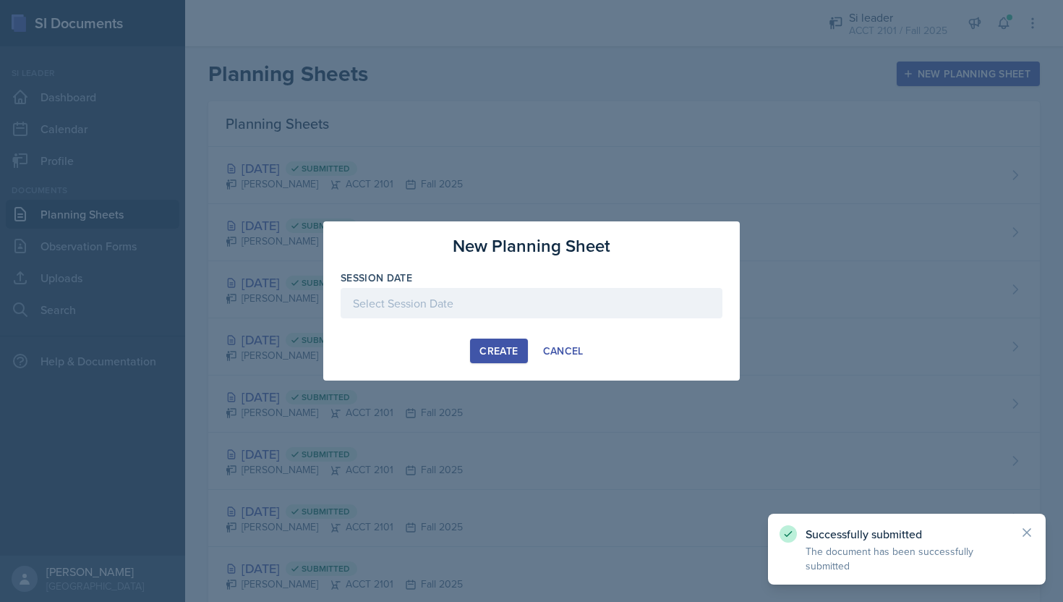
click at [520, 309] on div at bounding box center [532, 303] width 382 height 30
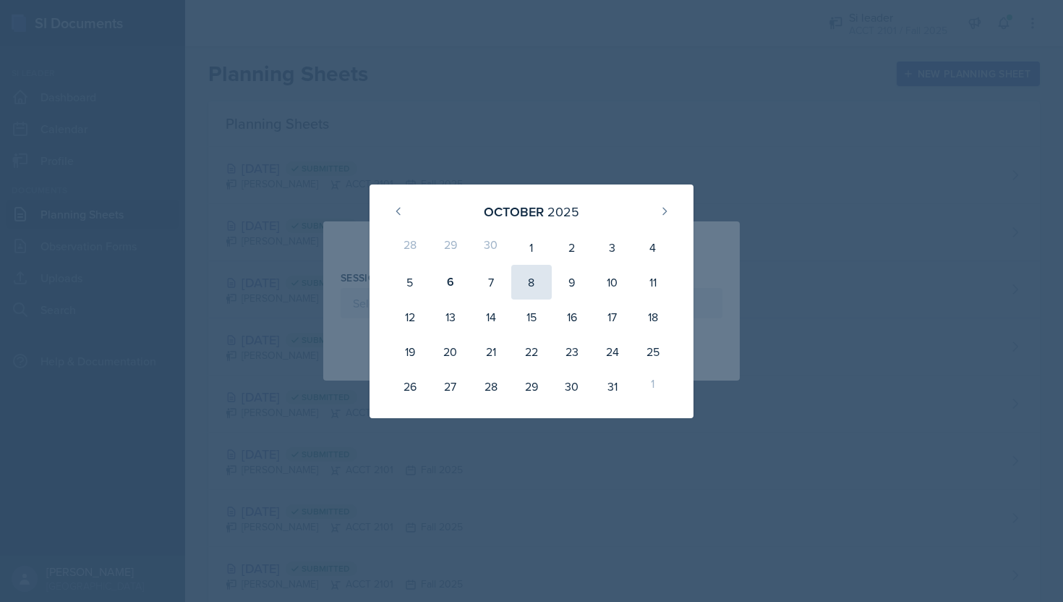
click at [524, 281] on div "8" at bounding box center [531, 282] width 41 height 35
type input "[DATE]"
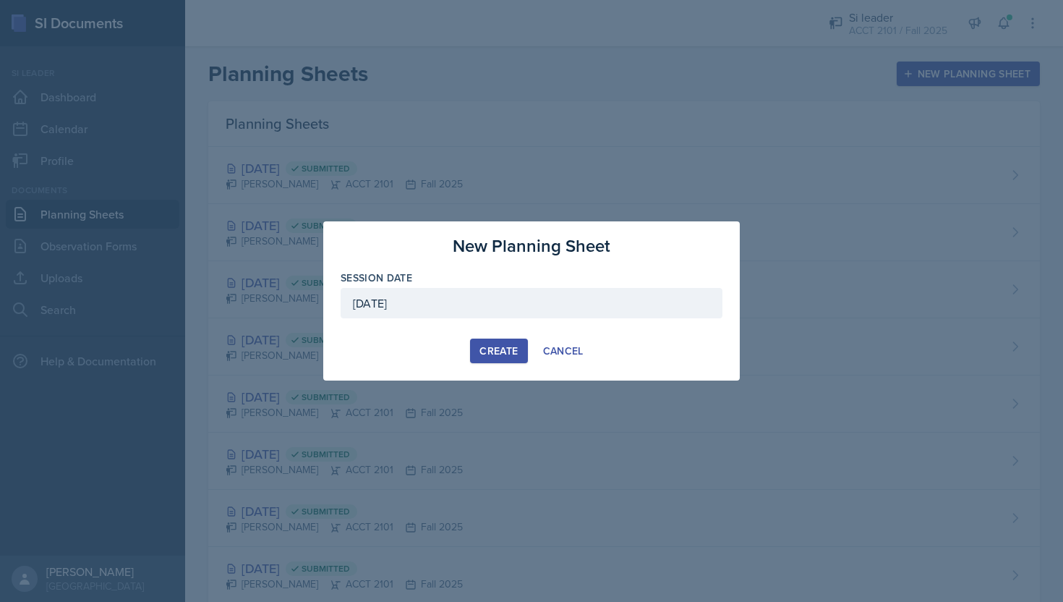
click at [508, 347] on div "Create" at bounding box center [499, 351] width 38 height 12
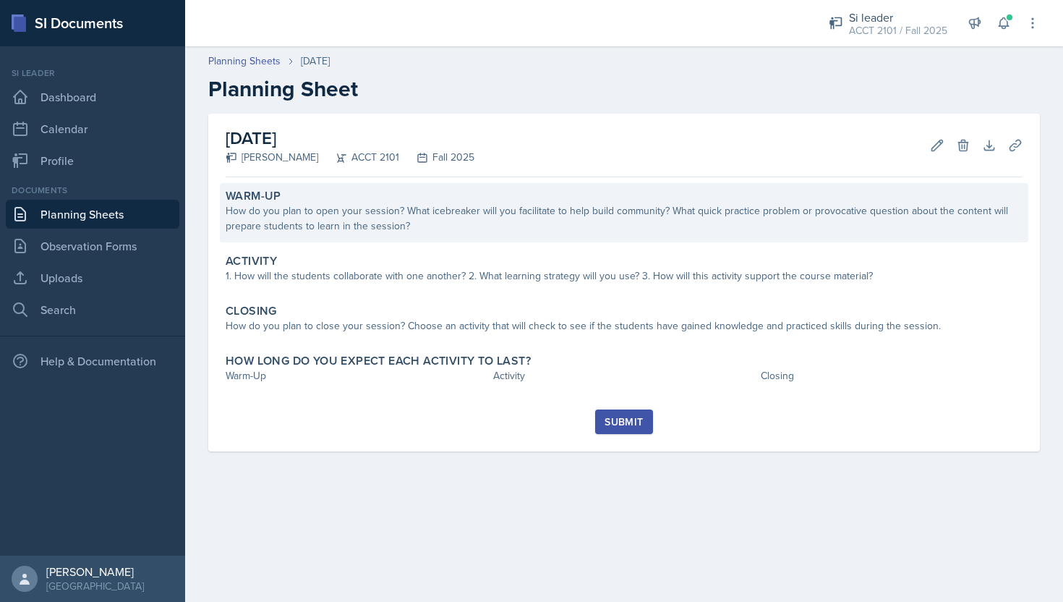
click at [480, 237] on div "Warm-Up How do you plan to open your session? What icebreaker will you facilita…" at bounding box center [624, 212] width 809 height 59
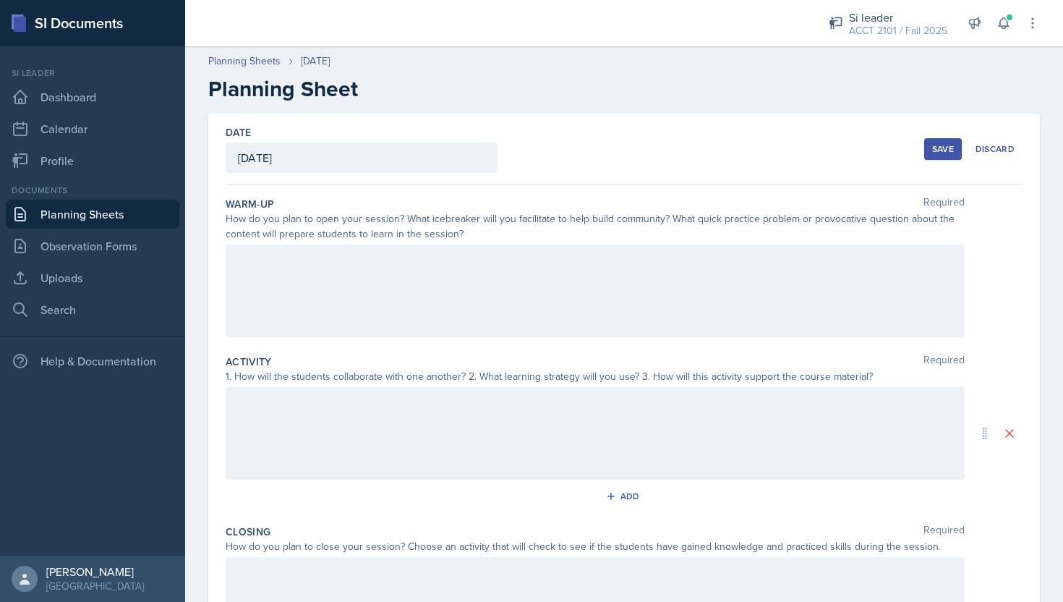
click at [488, 270] on div at bounding box center [595, 290] width 739 height 93
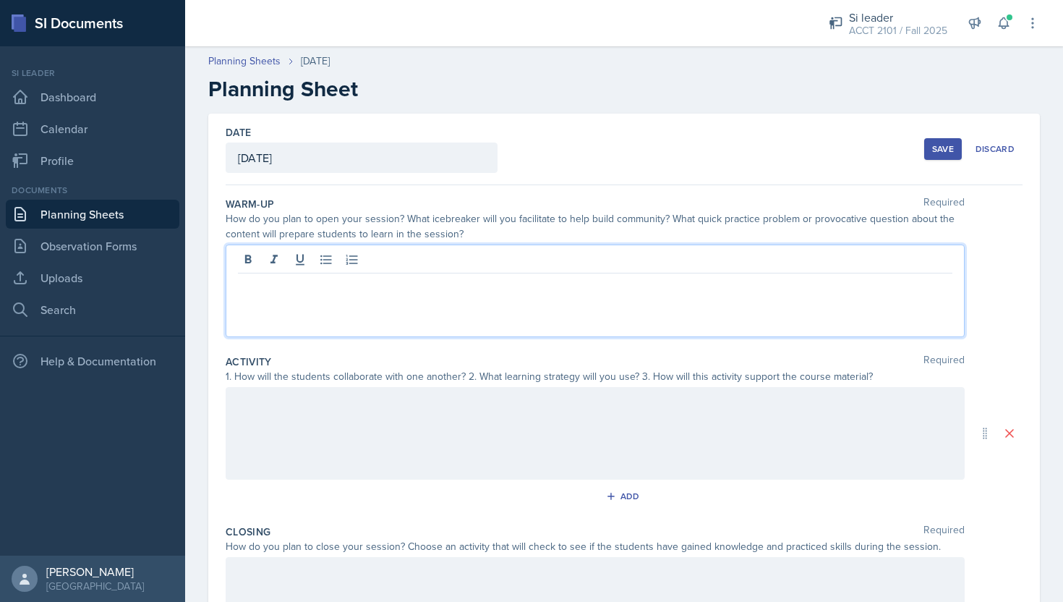
click at [399, 319] on div at bounding box center [595, 290] width 739 height 93
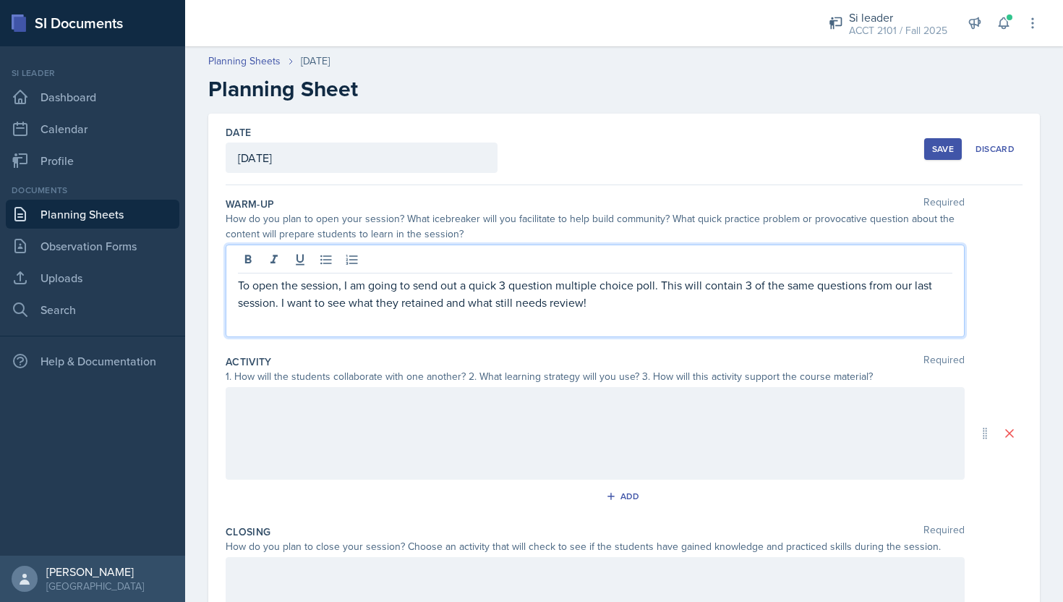
click at [496, 459] on div at bounding box center [595, 433] width 739 height 93
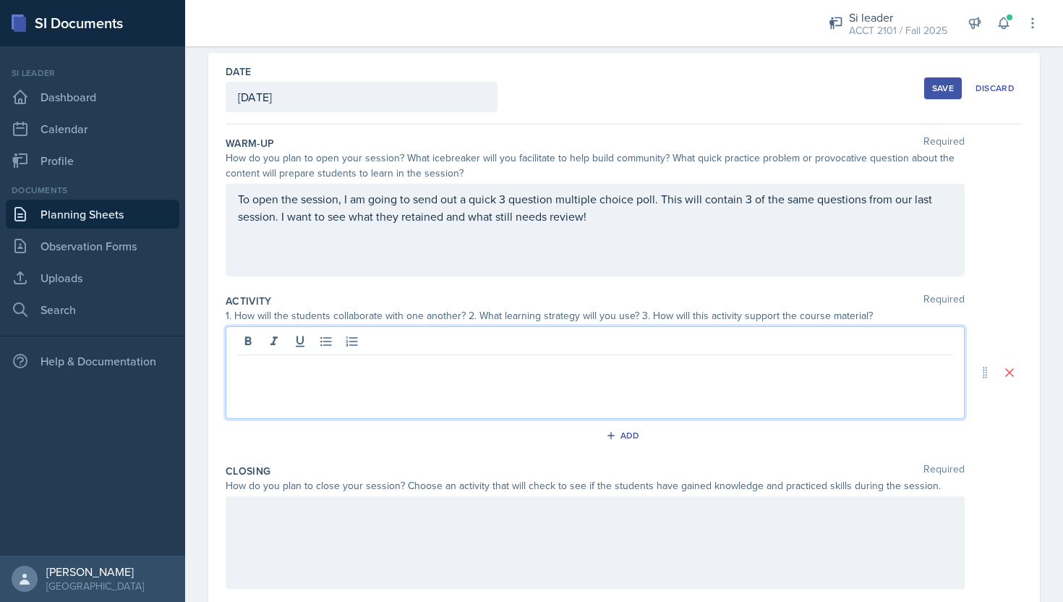
scroll to position [96, 0]
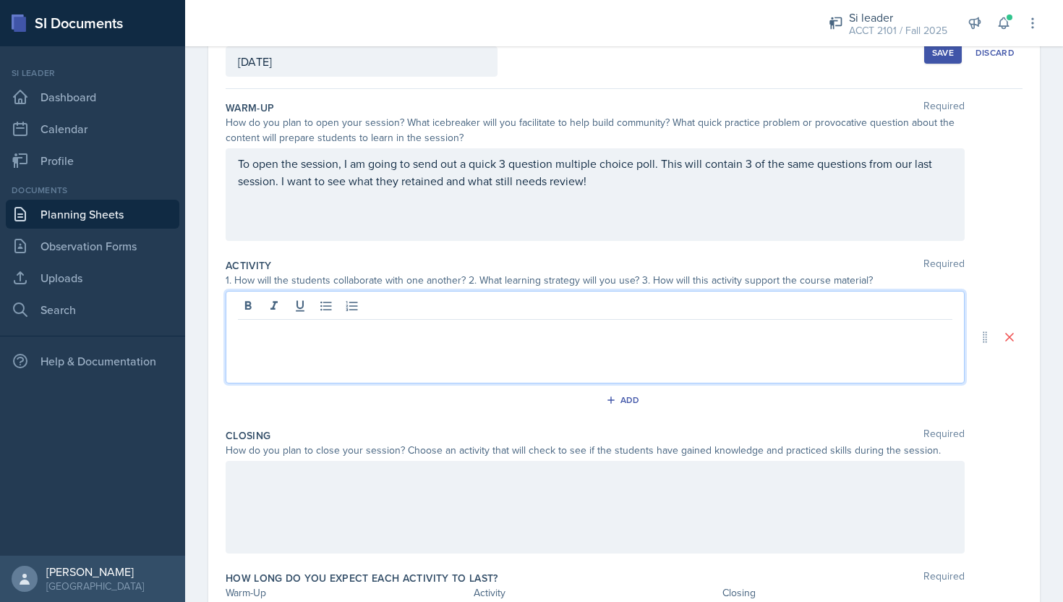
click at [542, 334] on p at bounding box center [595, 331] width 715 height 17
click at [543, 340] on div at bounding box center [595, 337] width 739 height 93
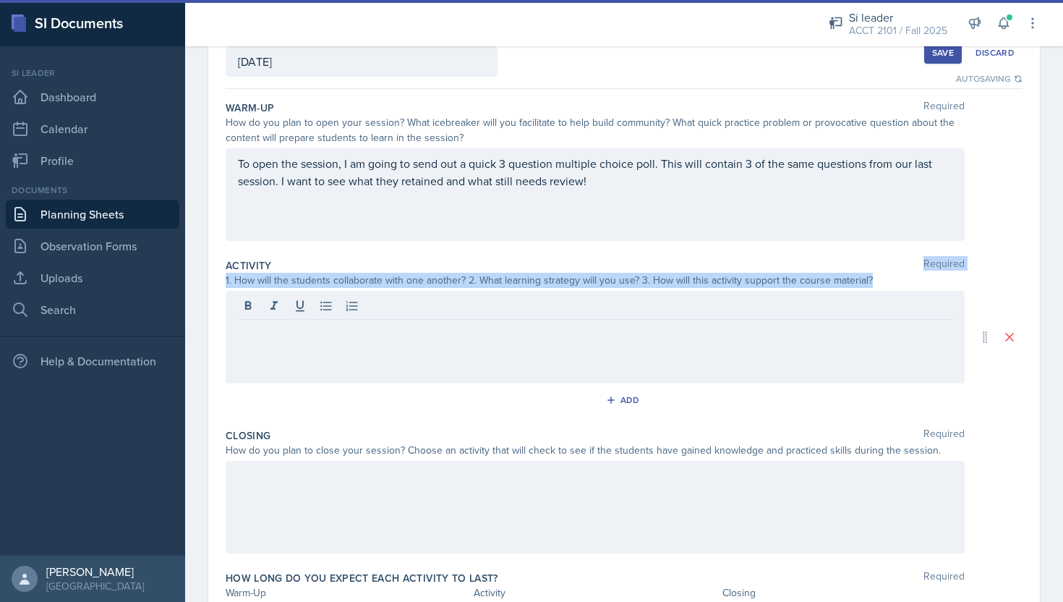
drag, startPoint x: 225, startPoint y: 282, endPoint x: 866, endPoint y: 279, distance: 641.5
click at [867, 281] on div "1. How will the students collaborate with one another? 2. What learning strateg…" at bounding box center [595, 280] width 739 height 15
copy div "Required 1. How will the students collaborate with one another? 2. What learnin…"
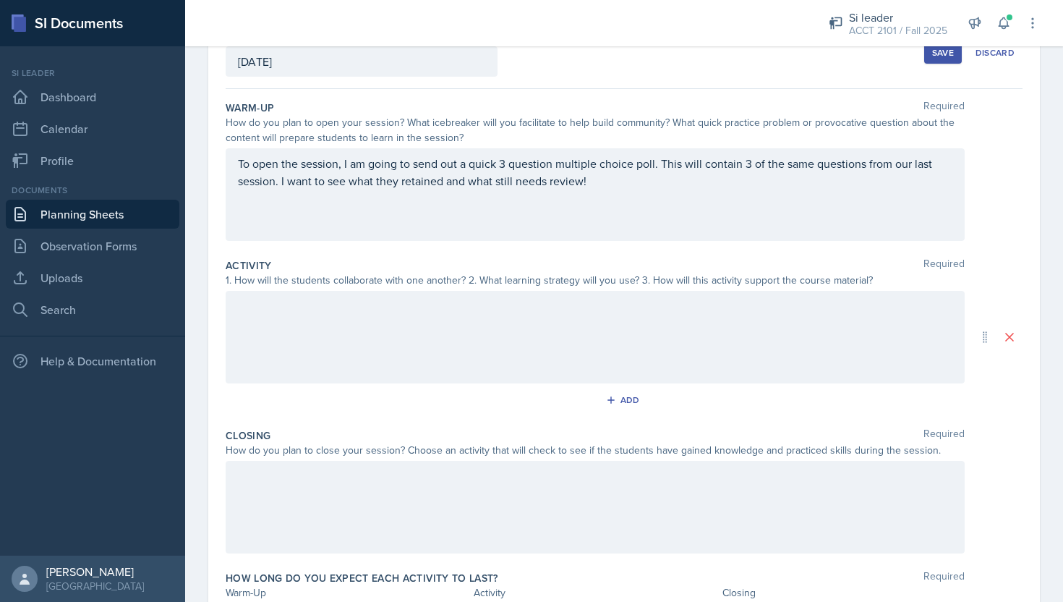
click at [395, 368] on div at bounding box center [595, 337] width 739 height 93
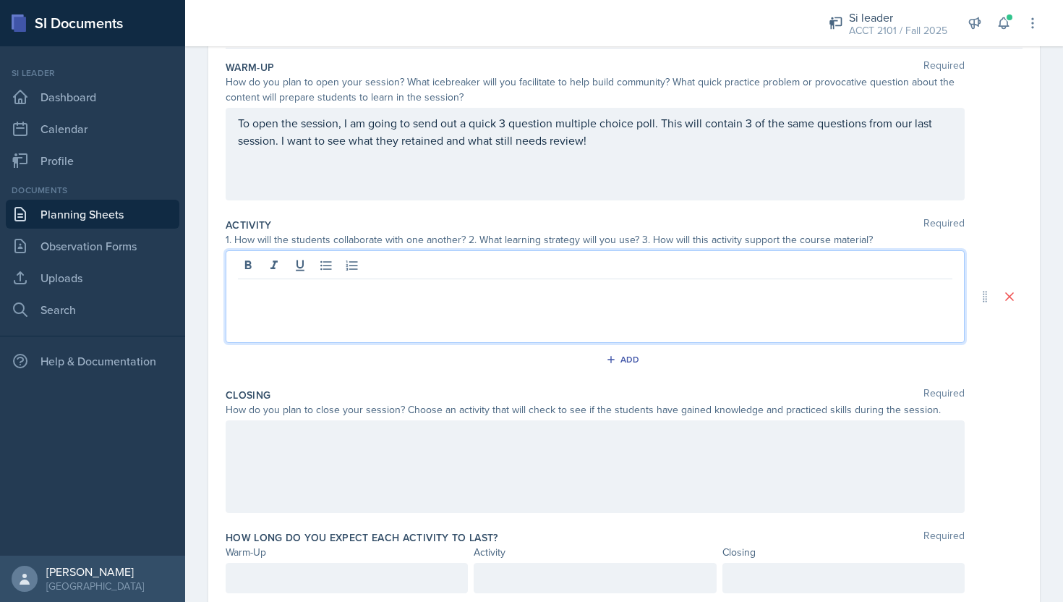
scroll to position [137, 0]
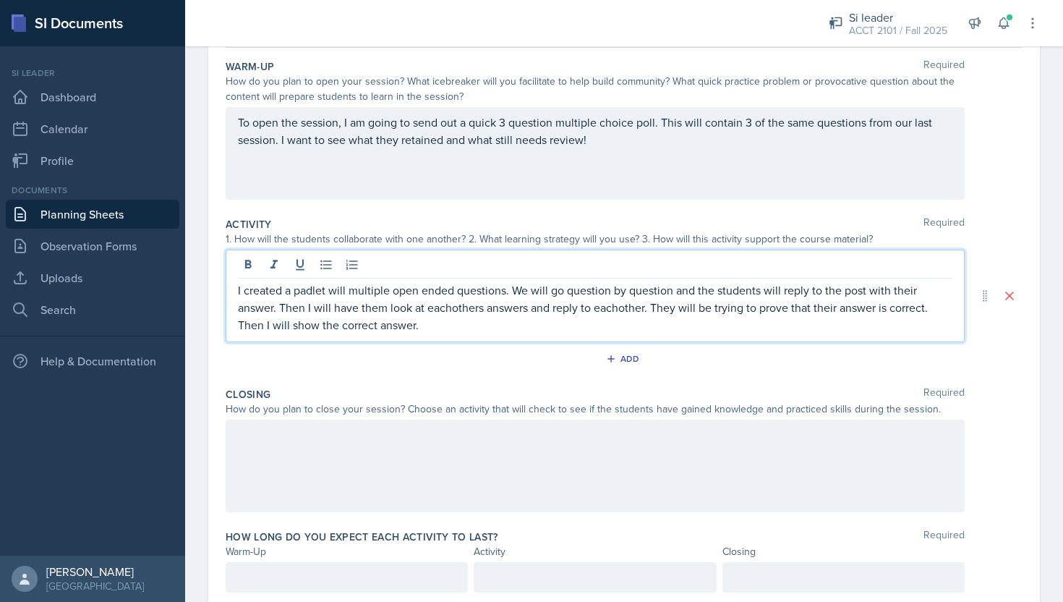
click at [453, 310] on p "I created a padlet will multiple open ended questions. We will go question by q…" at bounding box center [595, 307] width 715 height 52
click at [508, 331] on p "I created a padlet will multiple open ended questions. We will go question by q…" at bounding box center [595, 307] width 715 height 52
click at [624, 308] on p "I created a padlet will multiple open ended questions. We will go question by q…" at bounding box center [595, 307] width 715 height 52
click at [300, 292] on p "I created a padlet will multiple open ended questions. We will go question by q…" at bounding box center [595, 307] width 715 height 52
click at [358, 468] on div at bounding box center [595, 465] width 739 height 93
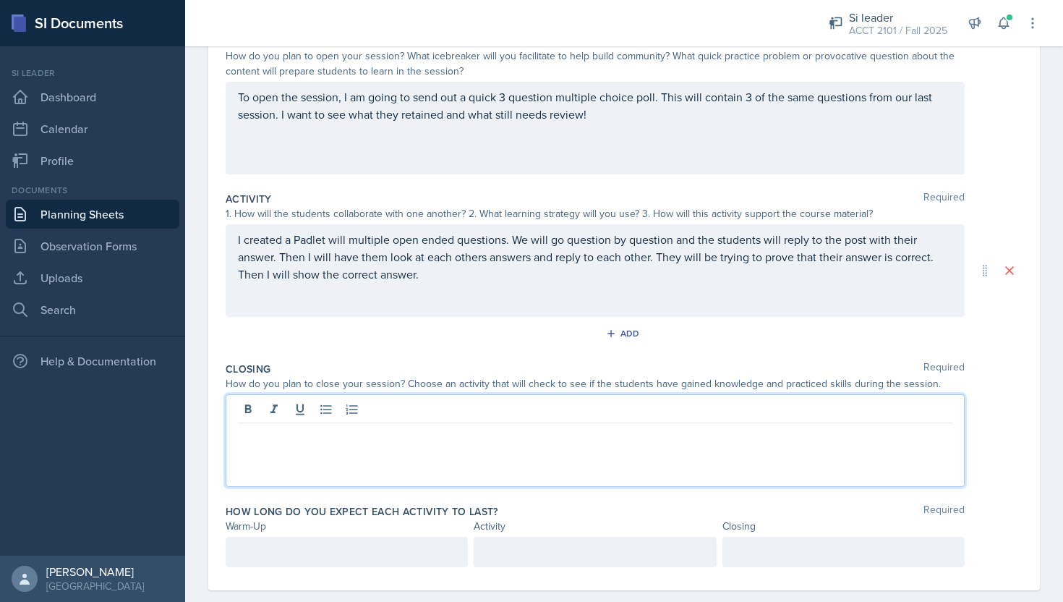
scroll to position [186, 0]
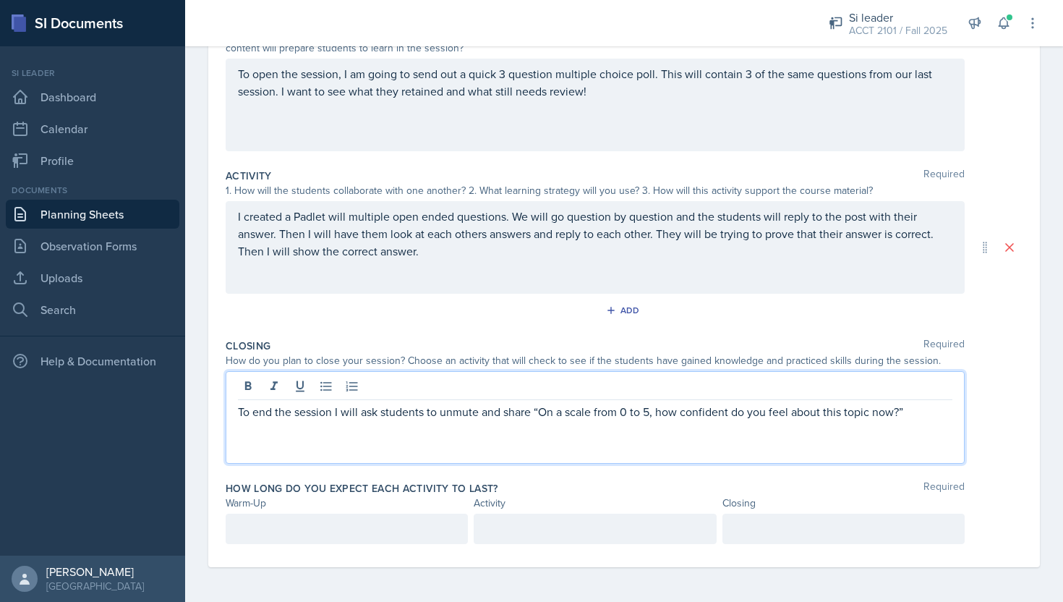
click at [903, 411] on p "To end the session I will ask students to unmute and share “On a scale from 0 t…" at bounding box center [595, 411] width 715 height 17
click at [895, 410] on p "To end the session I will ask students to unmute and share “On a scale from 0 t…" at bounding box center [595, 411] width 715 height 17
click at [955, 415] on div "To end the session I will ask students to unmute and share “On a scale from 0 t…" at bounding box center [595, 417] width 739 height 93
click at [955, 412] on div "To end the session I will ask students to unmute and share “On a scale from 0 t…" at bounding box center [595, 417] width 739 height 93
click at [951, 409] on p "To end the session I will ask students to unmute and share “On a scale from 0 t…" at bounding box center [595, 411] width 715 height 17
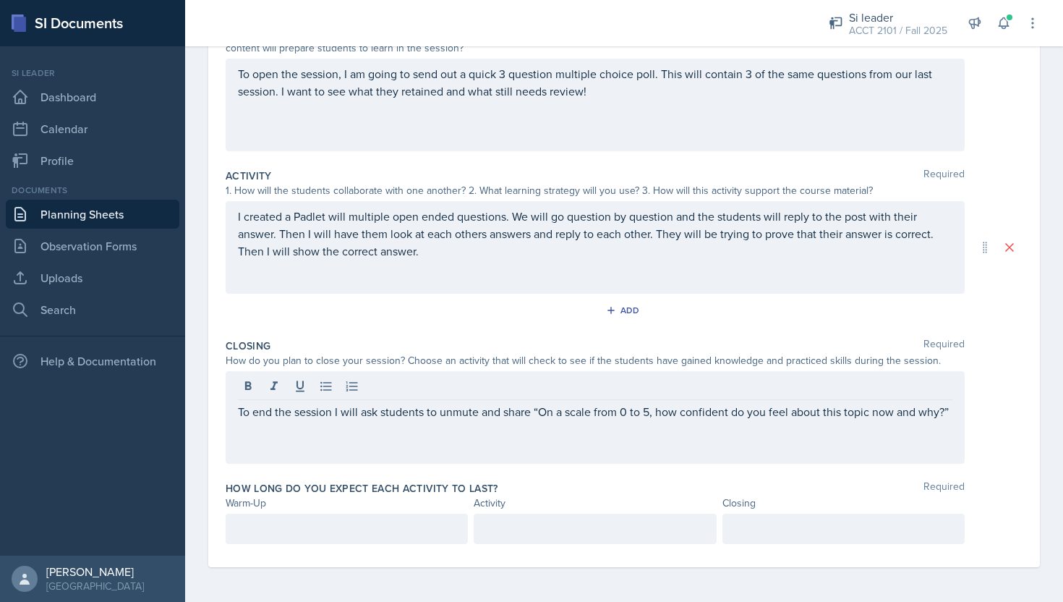
click at [372, 518] on div at bounding box center [347, 529] width 242 height 30
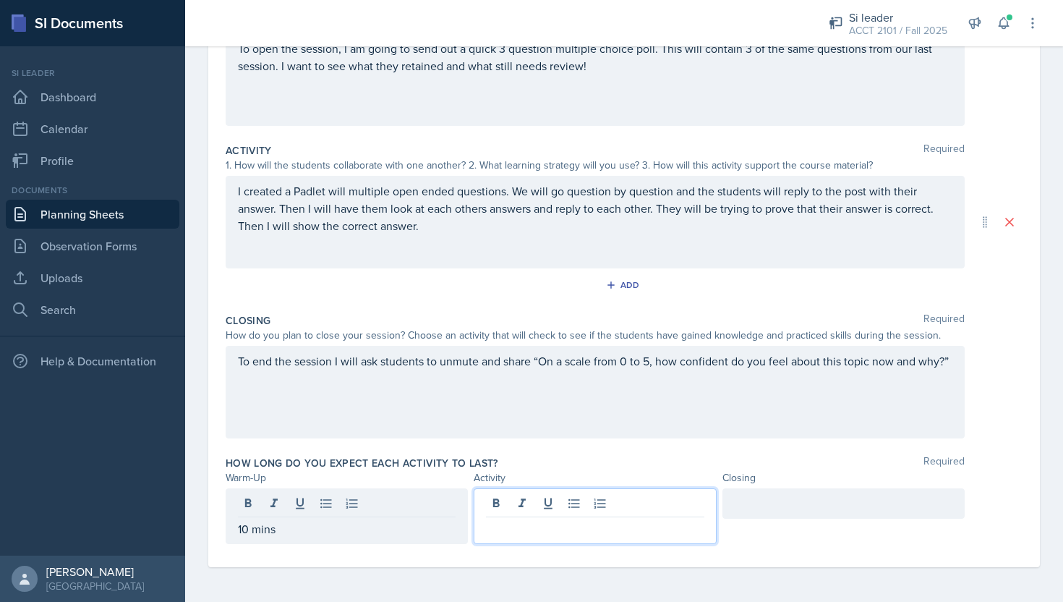
click at [559, 501] on div at bounding box center [595, 516] width 242 height 56
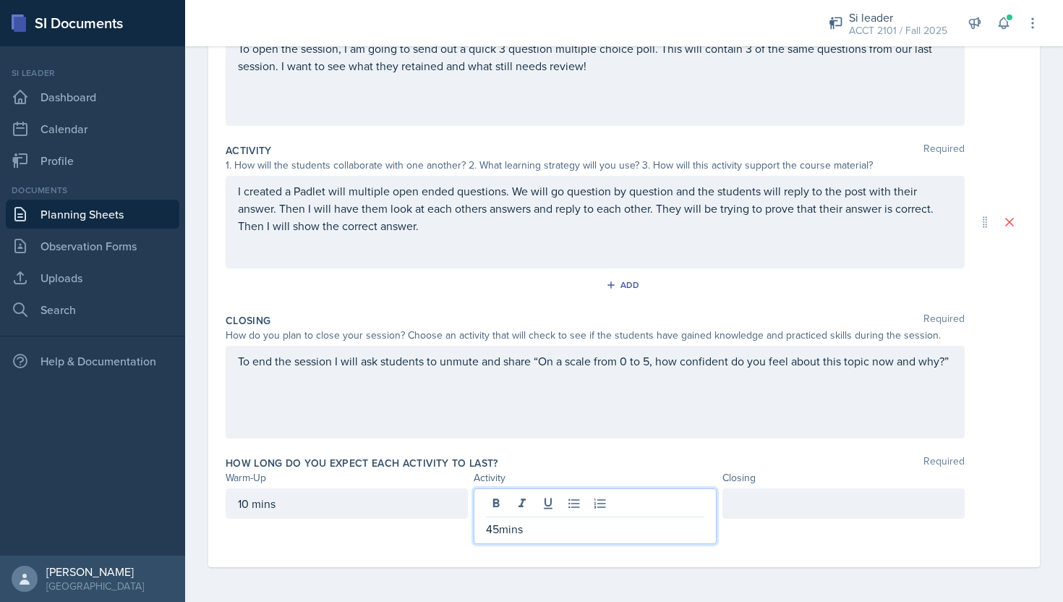
click at [500, 529] on p "45mins" at bounding box center [595, 528] width 218 height 17
click at [743, 499] on div at bounding box center [844, 503] width 242 height 30
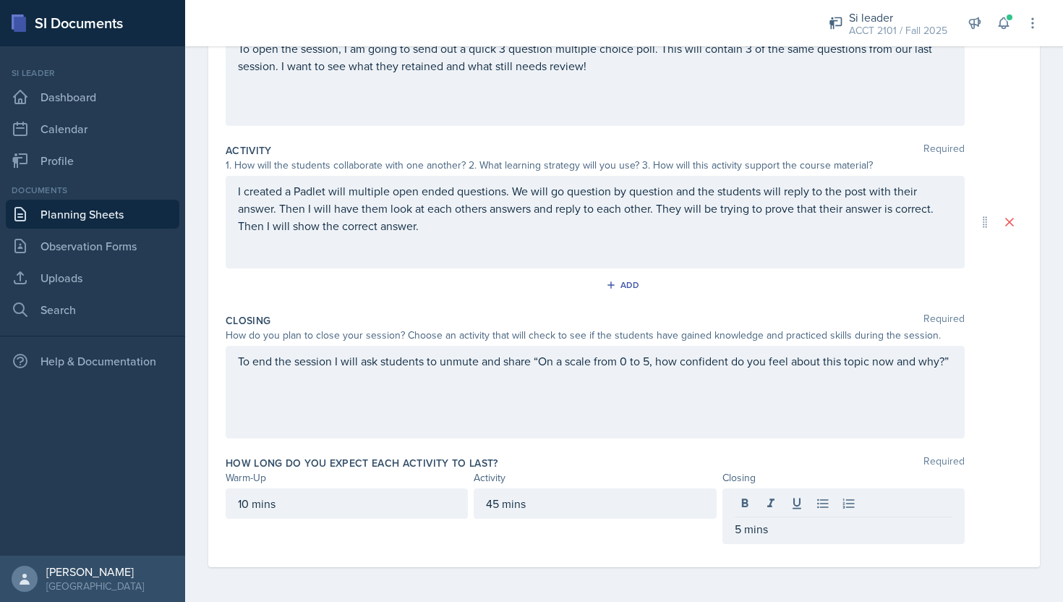
click at [589, 540] on div "45 mins" at bounding box center [595, 516] width 242 height 56
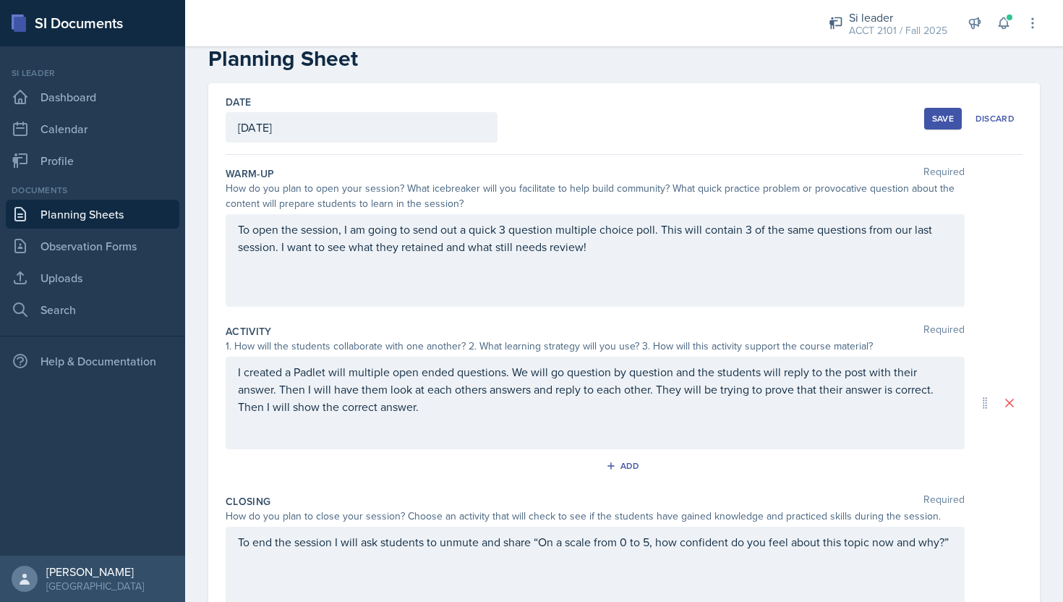
scroll to position [12, 0]
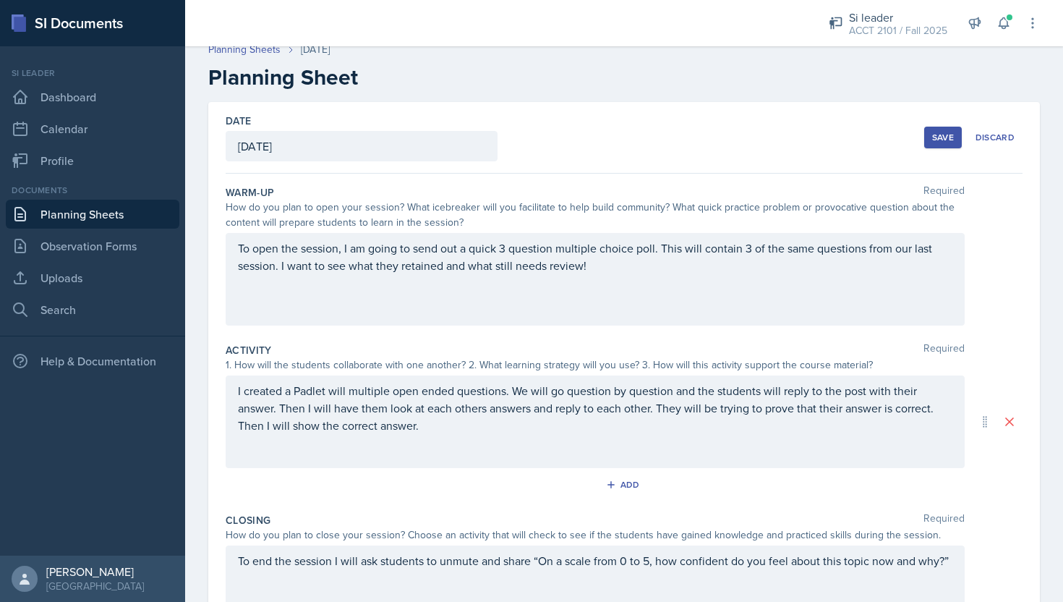
click at [942, 132] on div "Save" at bounding box center [943, 138] width 22 height 12
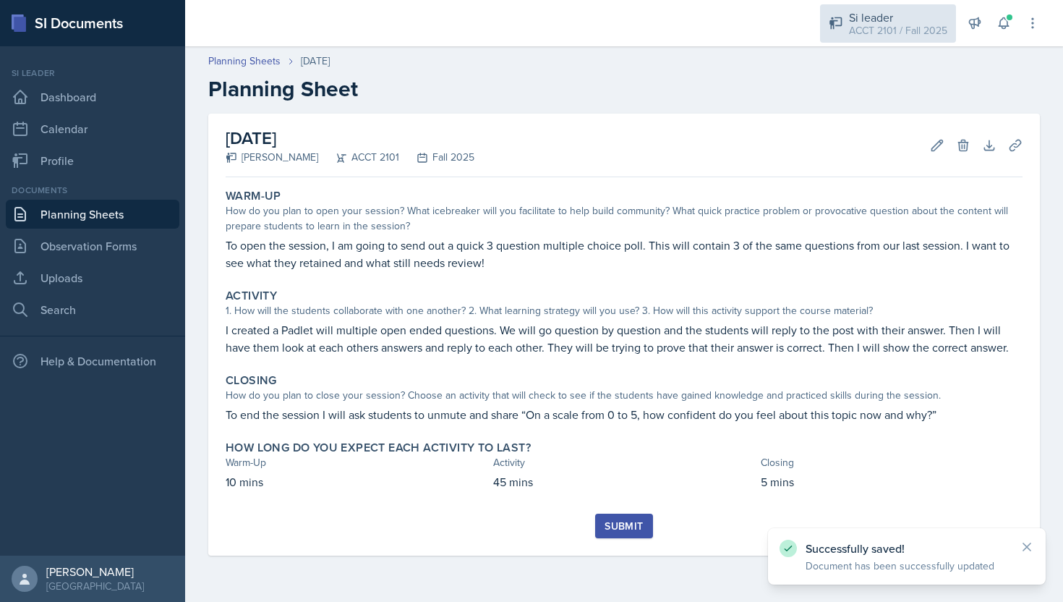
scroll to position [0, 0]
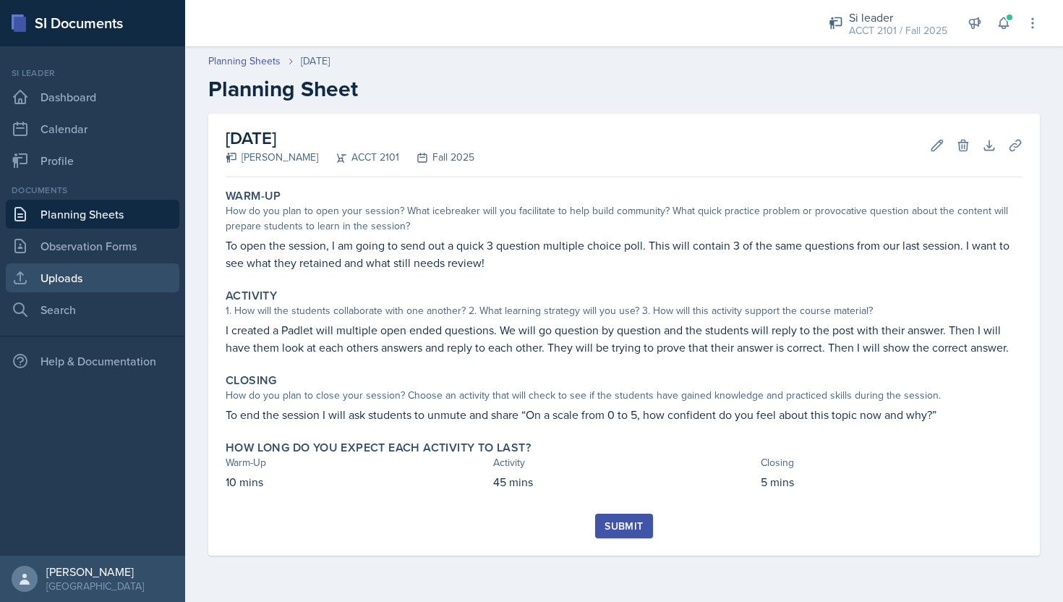
click at [132, 286] on link "Uploads" at bounding box center [93, 277] width 174 height 29
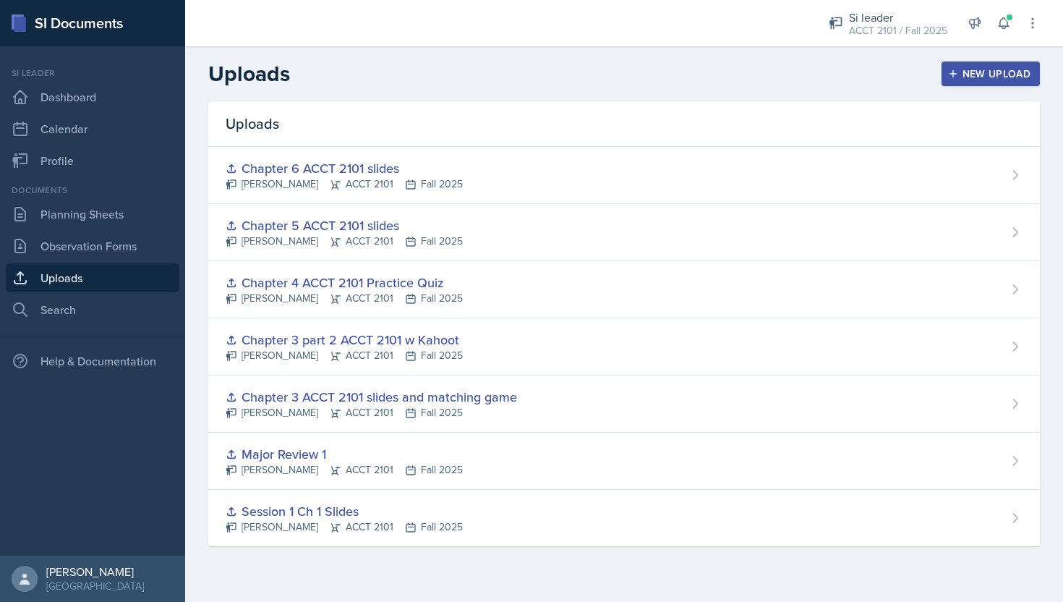
click at [1000, 75] on div "New Upload" at bounding box center [991, 74] width 80 height 12
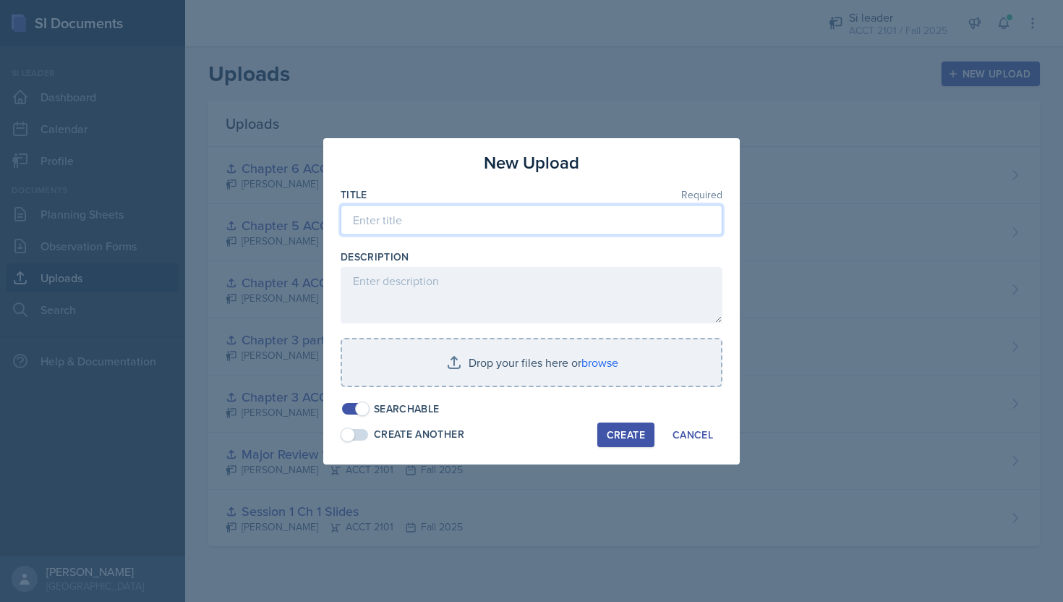
click at [557, 229] on input at bounding box center [532, 220] width 382 height 30
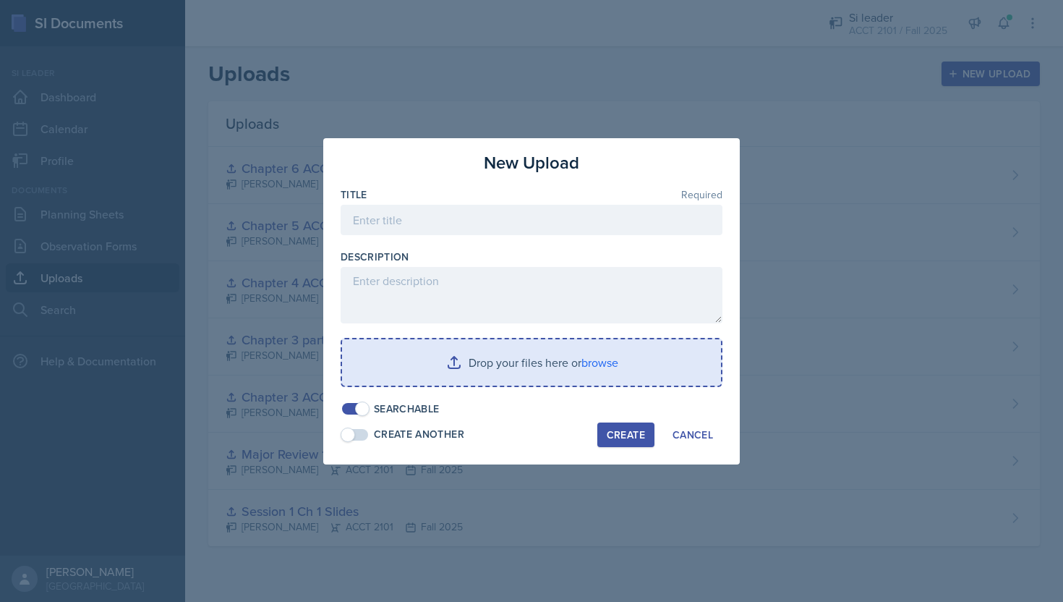
click at [580, 355] on input "file" at bounding box center [531, 362] width 379 height 46
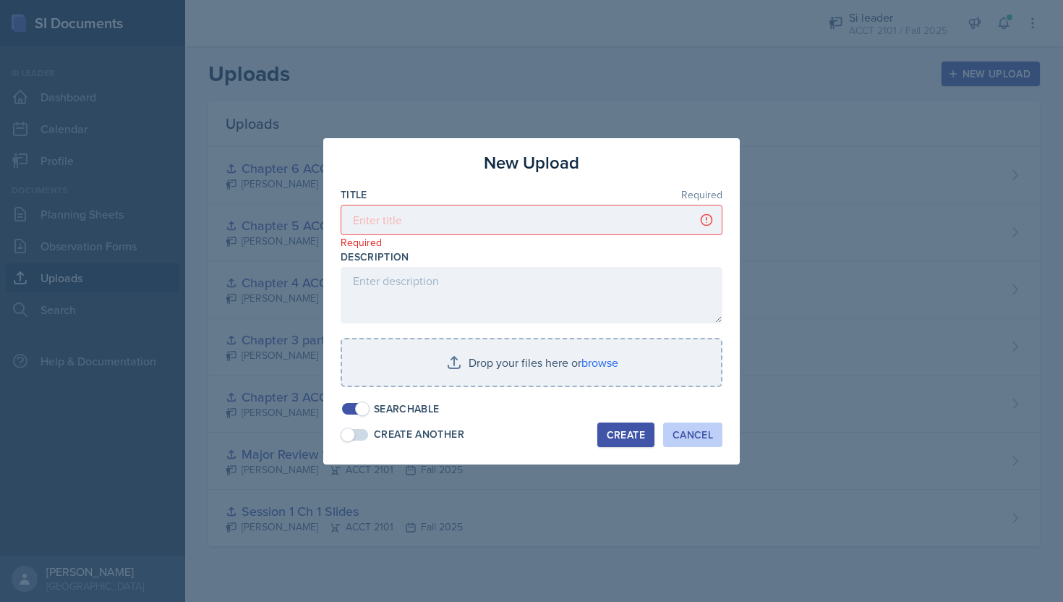
click at [678, 433] on div "Cancel" at bounding box center [693, 435] width 41 height 12
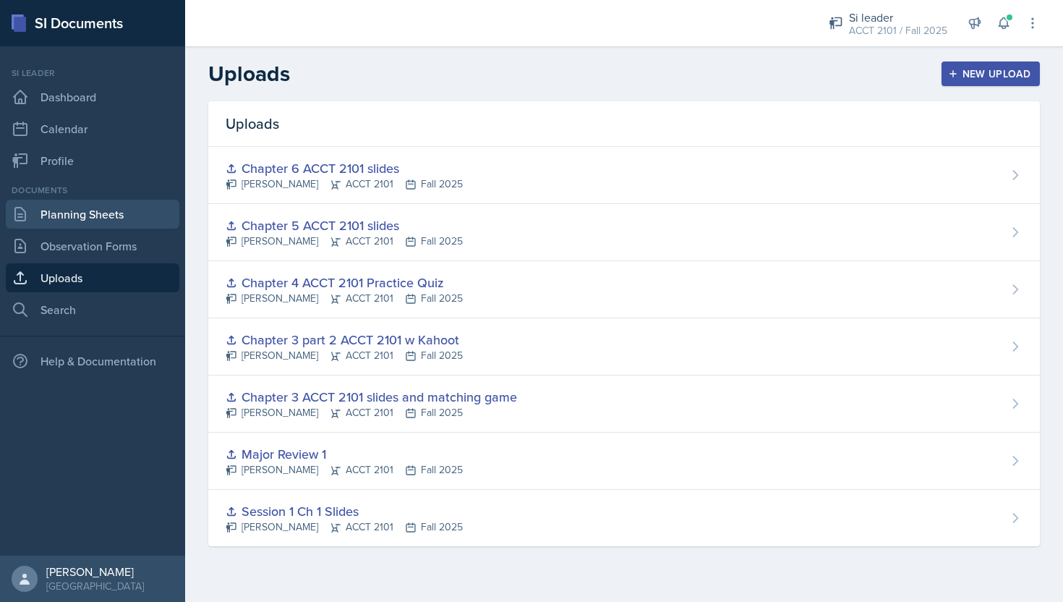
click at [128, 219] on link "Planning Sheets" at bounding box center [93, 214] width 174 height 29
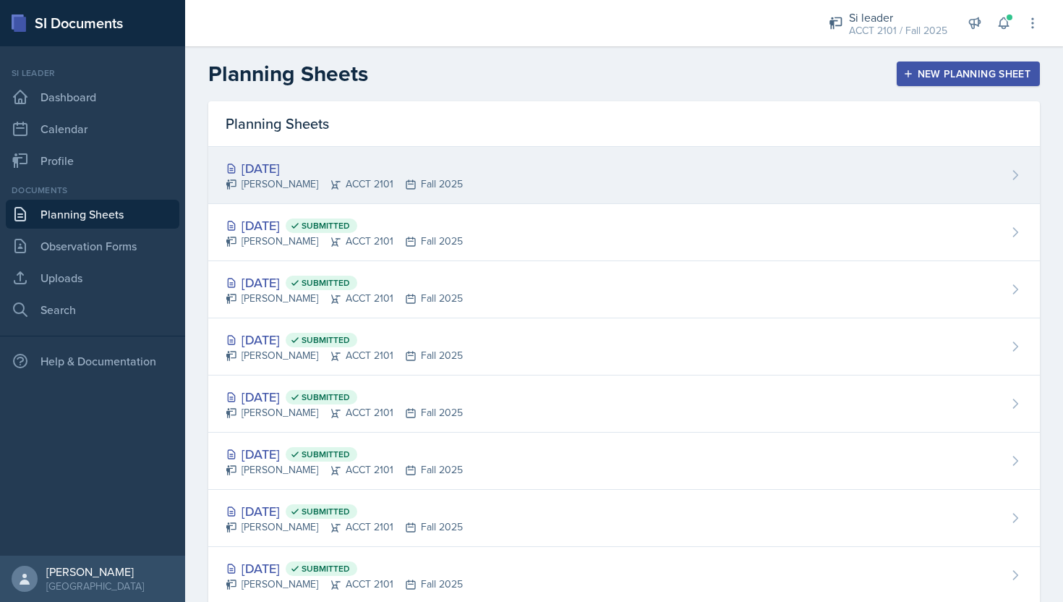
click at [376, 184] on div "[PERSON_NAME] ACCT 2101 Fall 2025" at bounding box center [344, 183] width 237 height 15
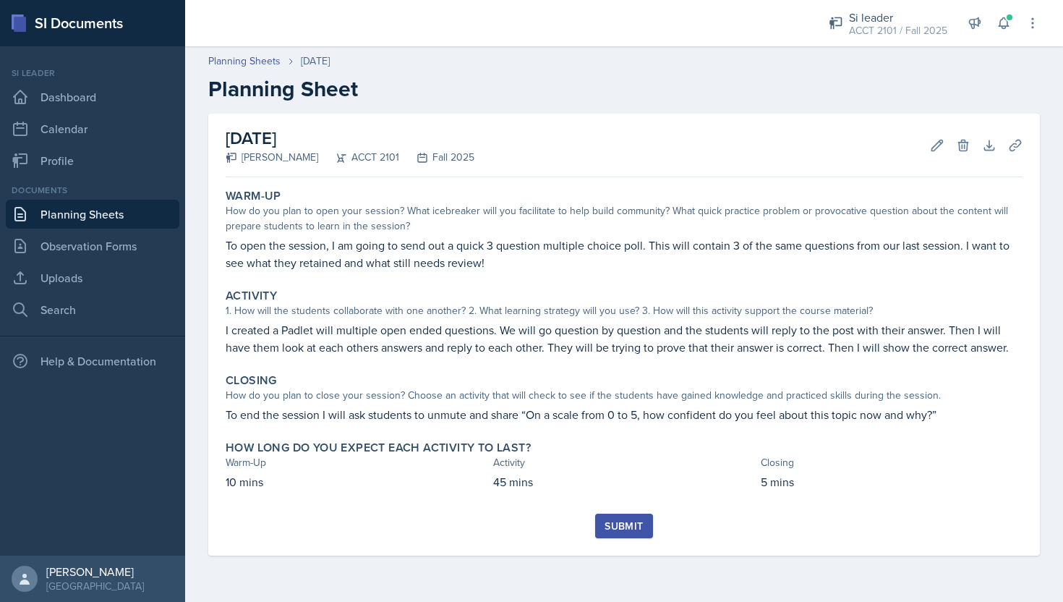
click at [665, 533] on div "Submit" at bounding box center [624, 535] width 797 height 42
click at [643, 526] on button "Submit" at bounding box center [623, 526] width 57 height 25
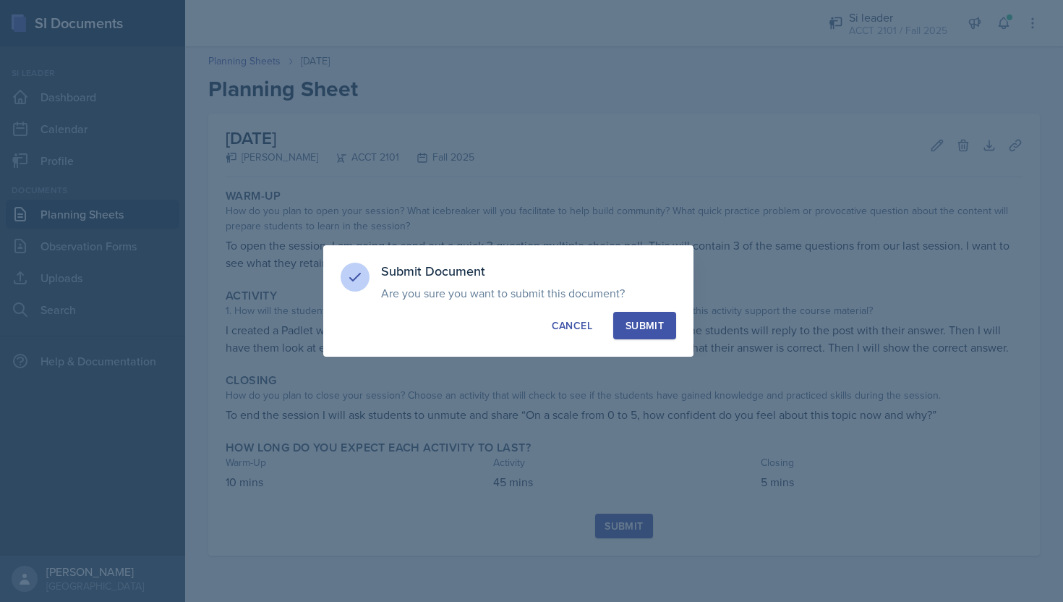
click at [647, 331] on div "Submit" at bounding box center [645, 325] width 38 height 14
